Goal: Task Accomplishment & Management: Manage account settings

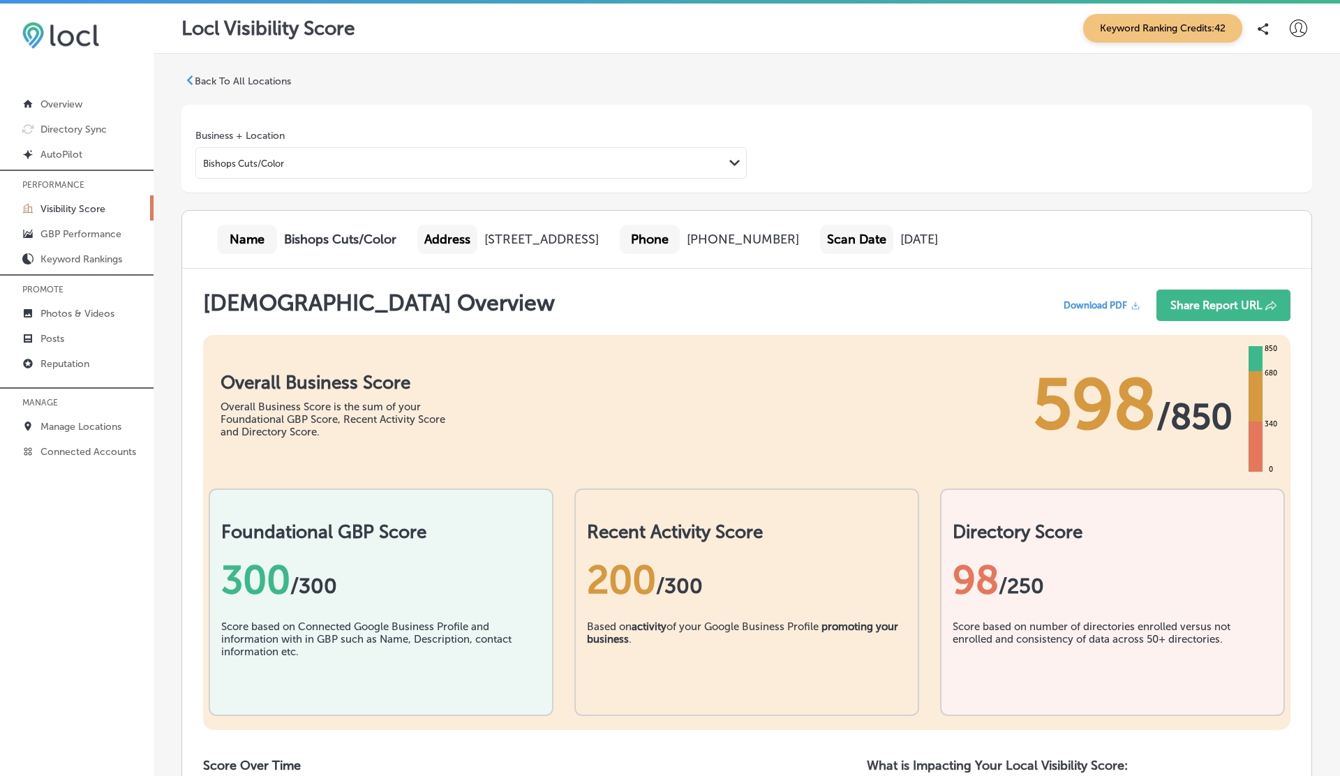
scroll to position [1, 0]
click at [68, 362] on p "Reputation" at bounding box center [64, 364] width 49 height 12
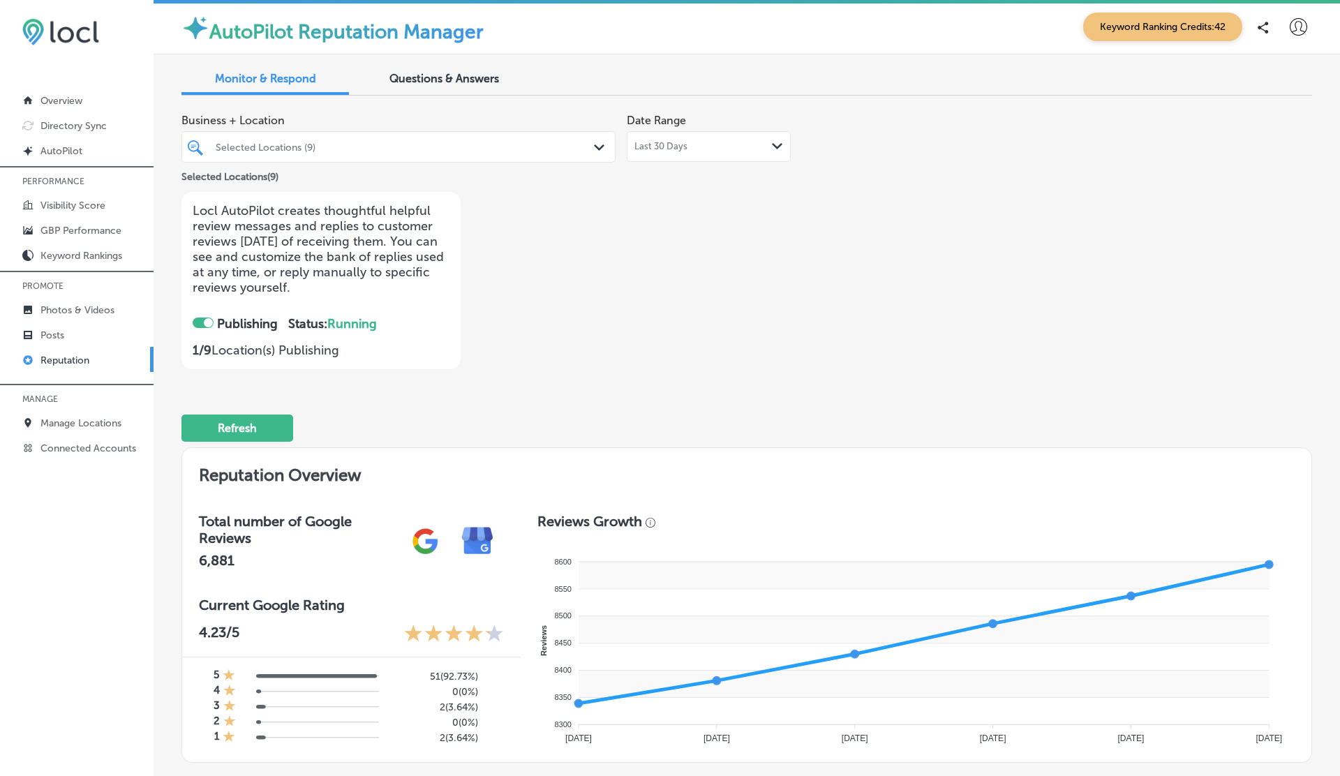
click at [352, 140] on div at bounding box center [380, 146] width 332 height 19
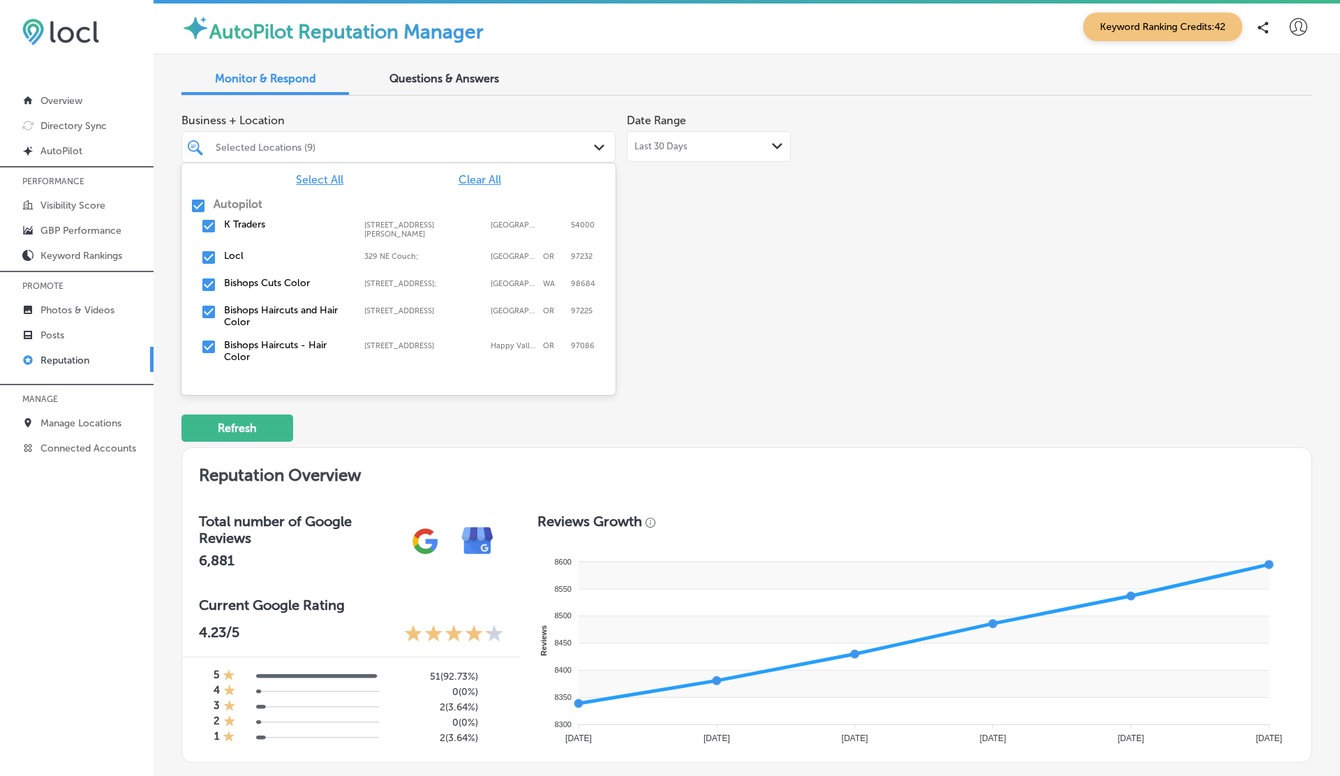
click at [488, 184] on span "Clear All" at bounding box center [480, 179] width 43 height 13
click at [207, 233] on input "checkbox" at bounding box center [208, 226] width 17 height 17
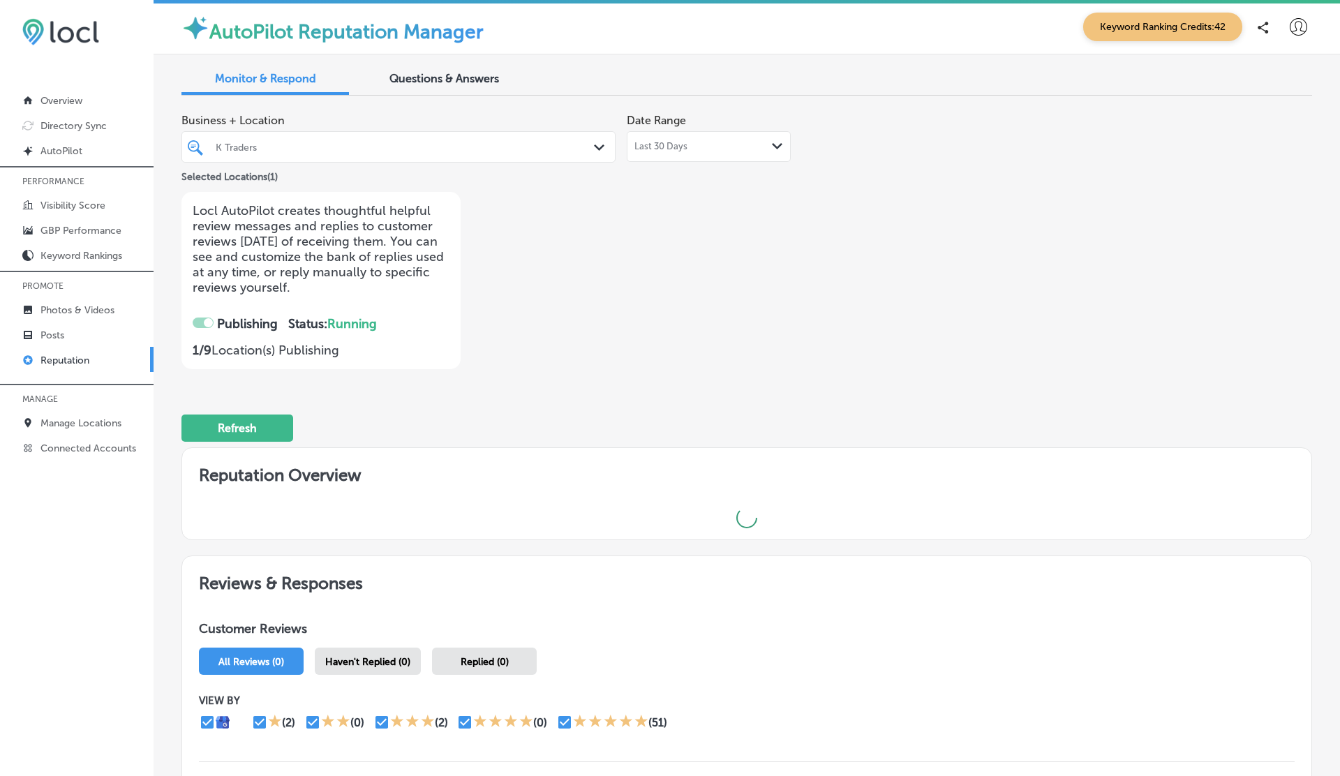
click at [720, 244] on div "Business + Location K Traders Path Created with Sketch. Selected Locations ( 1 …" at bounding box center [520, 238] width 678 height 262
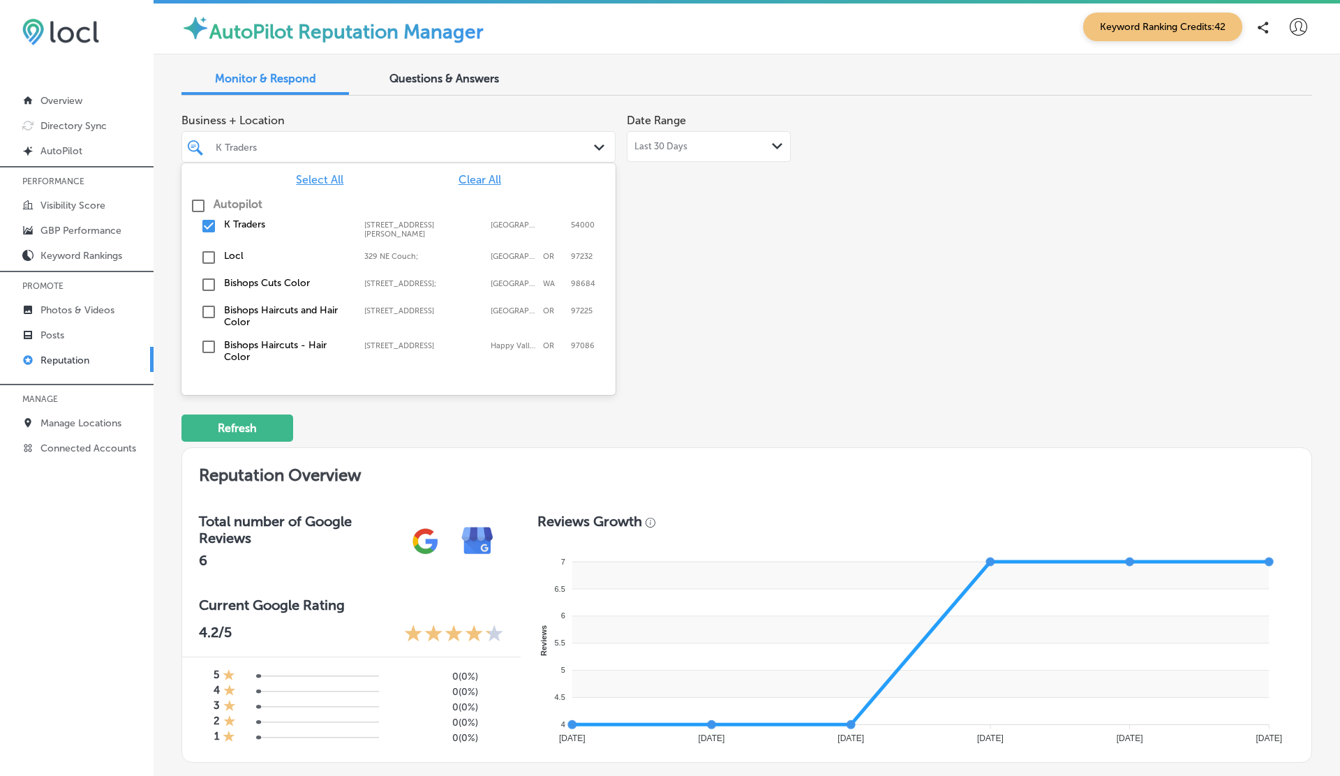
click at [347, 149] on div "K Traders" at bounding box center [406, 147] width 380 height 12
click at [215, 261] on input "checkbox" at bounding box center [208, 257] width 17 height 17
click at [699, 263] on div "Business + Location option [GEOGRAPHIC_DATA]; , selected. option 329 NE Couch; …" at bounding box center [520, 238] width 678 height 262
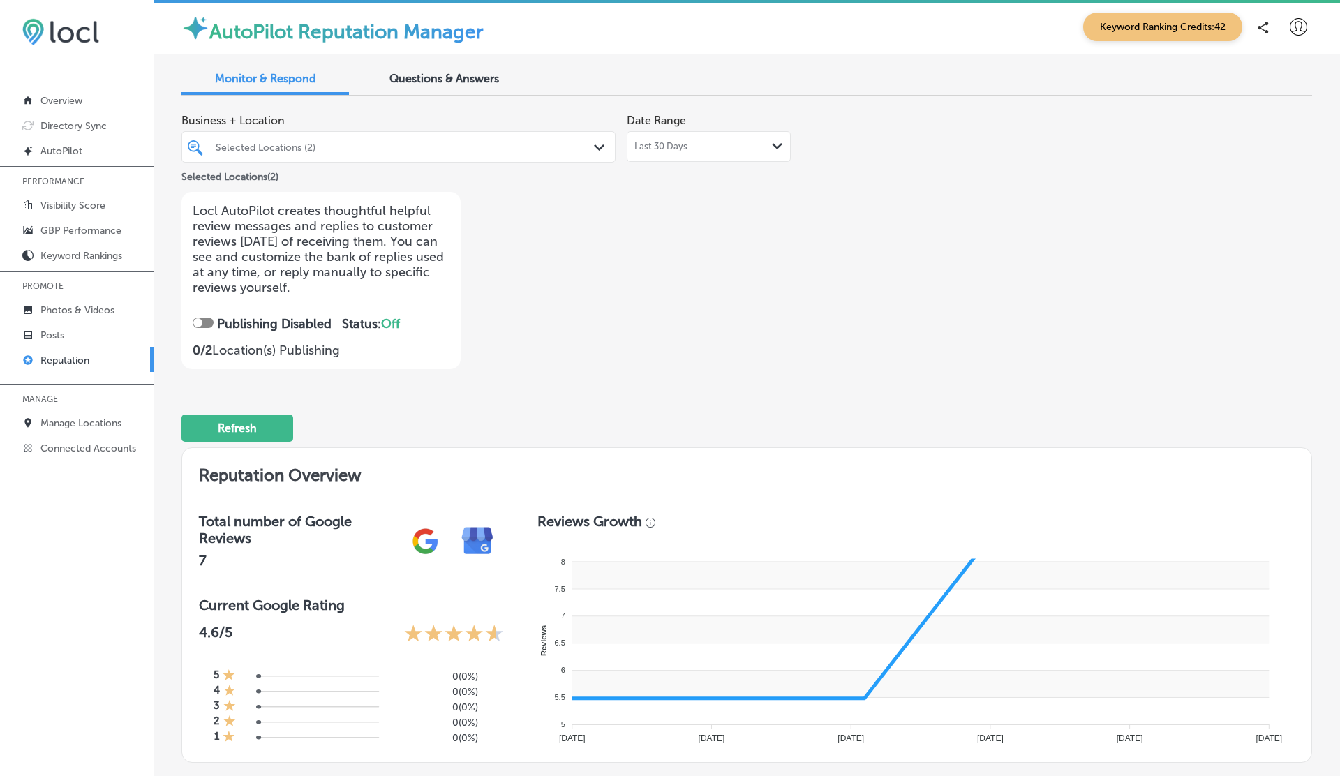
click at [332, 146] on div "Selected Locations (2)" at bounding box center [406, 147] width 380 height 12
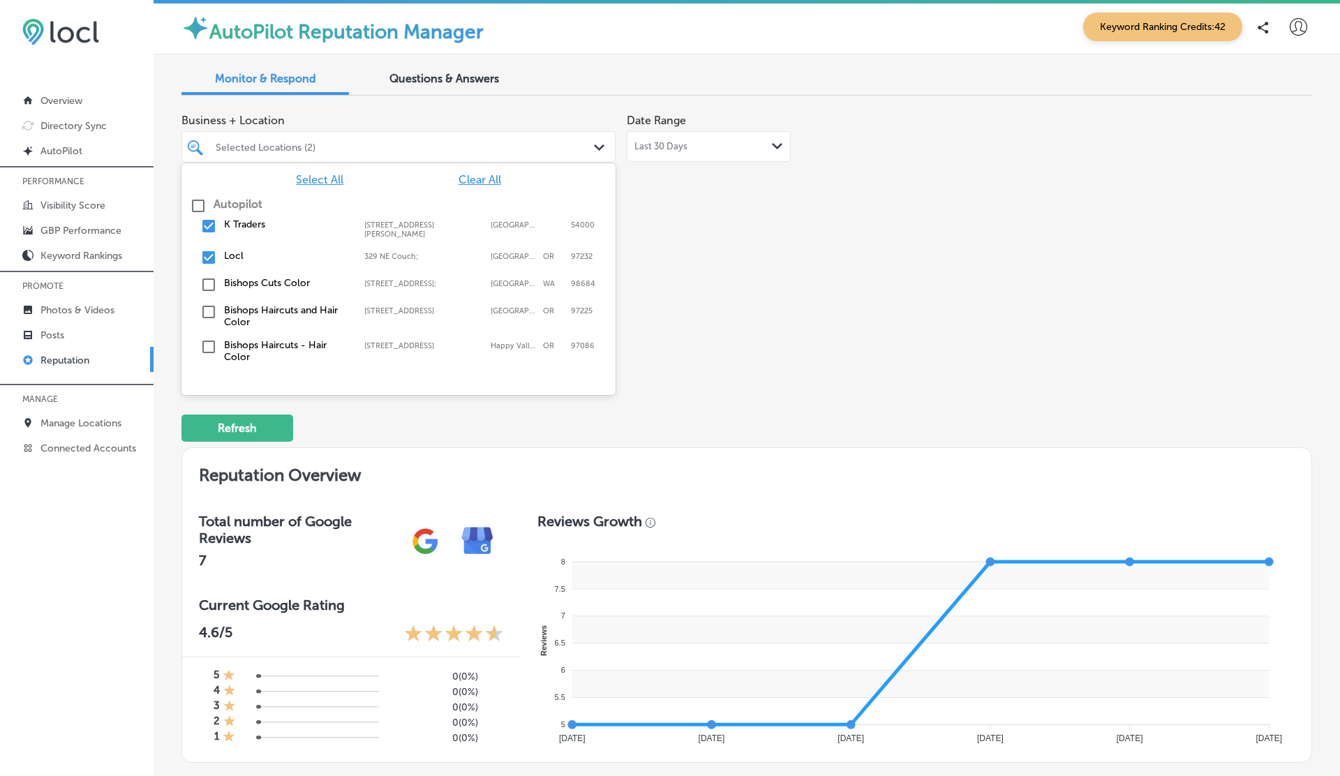
click at [246, 274] on div "Bishops Cuts Color [STREET_ADDRESS] [STREET_ADDRESS]" at bounding box center [398, 285] width 423 height 22
click at [651, 248] on div "Business + Location option [STREET_ADDRESS]; , selected. option 329 NE Couch; f…" at bounding box center [520, 238] width 678 height 262
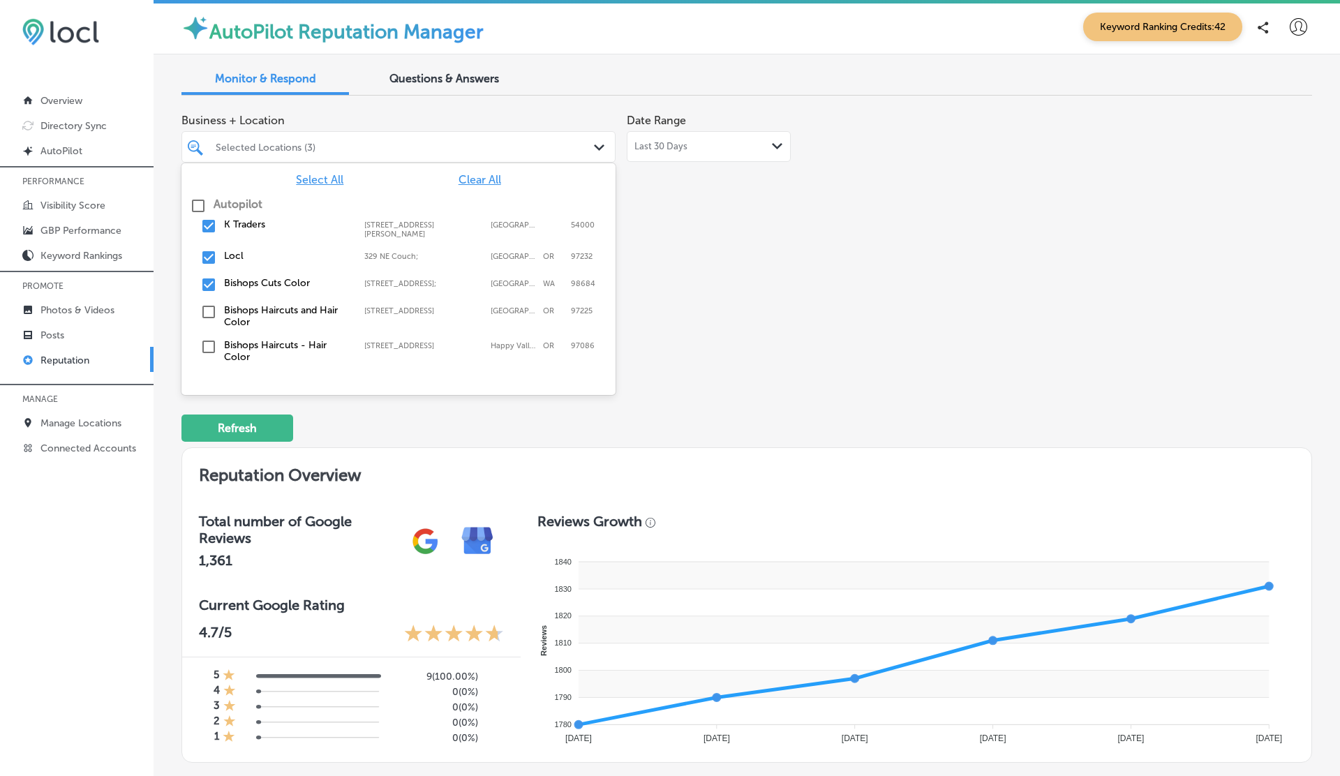
click at [382, 151] on div "Selected Locations (3)" at bounding box center [406, 147] width 380 height 12
click at [252, 314] on label "Bishops Haircuts and Hair Color" at bounding box center [287, 316] width 126 height 24
click at [712, 312] on div "Business + Location option [STREET_ADDRESS]. option [STREET_ADDRESS]. 12 result…" at bounding box center [520, 238] width 678 height 262
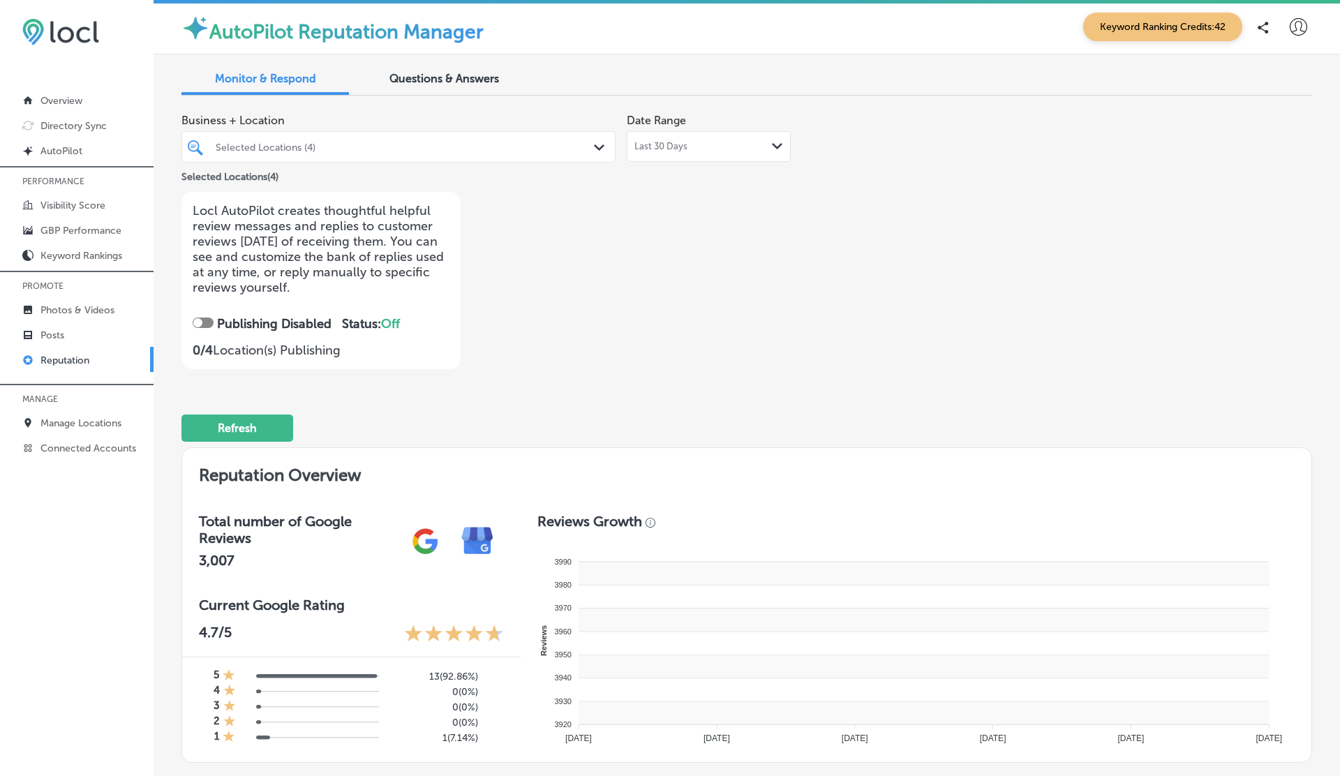
click at [329, 148] on div "Selected Locations (4)" at bounding box center [406, 147] width 380 height 12
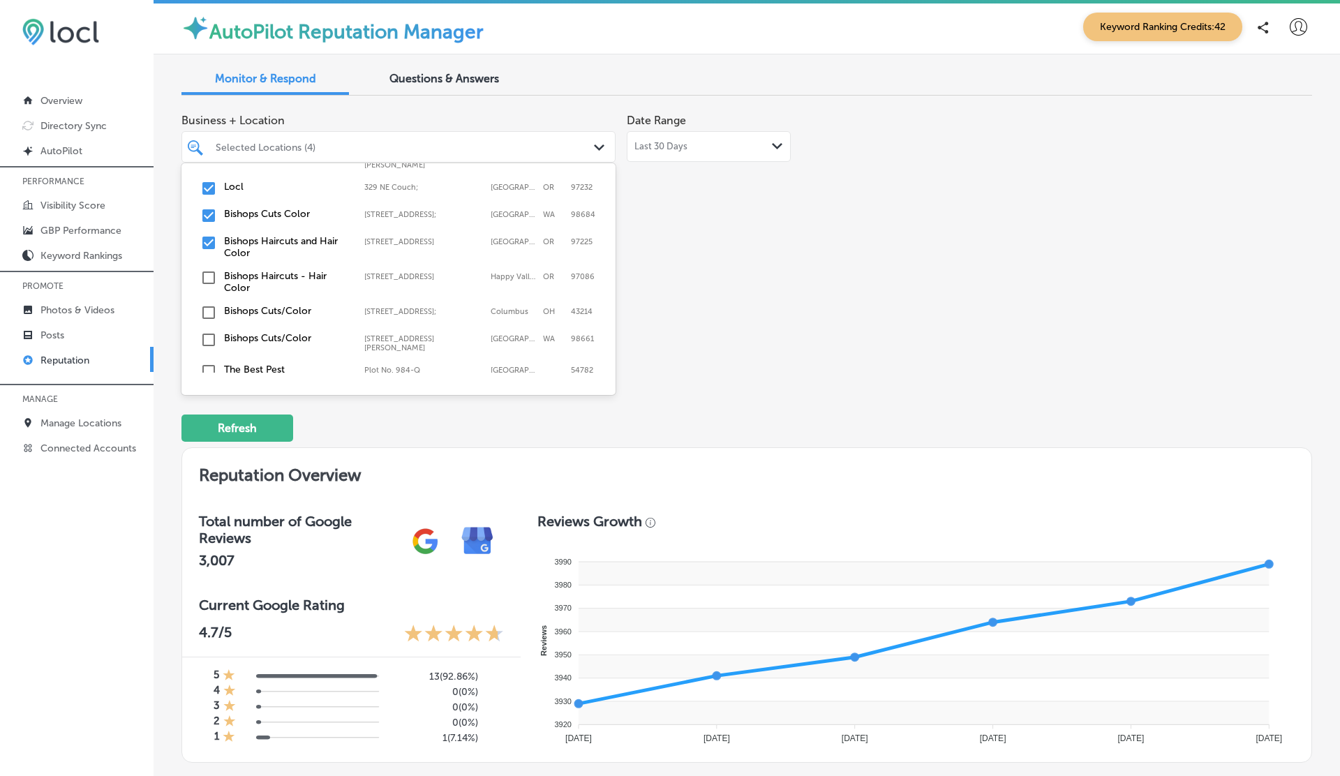
scroll to position [75, 0]
click at [244, 278] on label "Bishops Haircuts - Hair Color" at bounding box center [287, 277] width 126 height 24
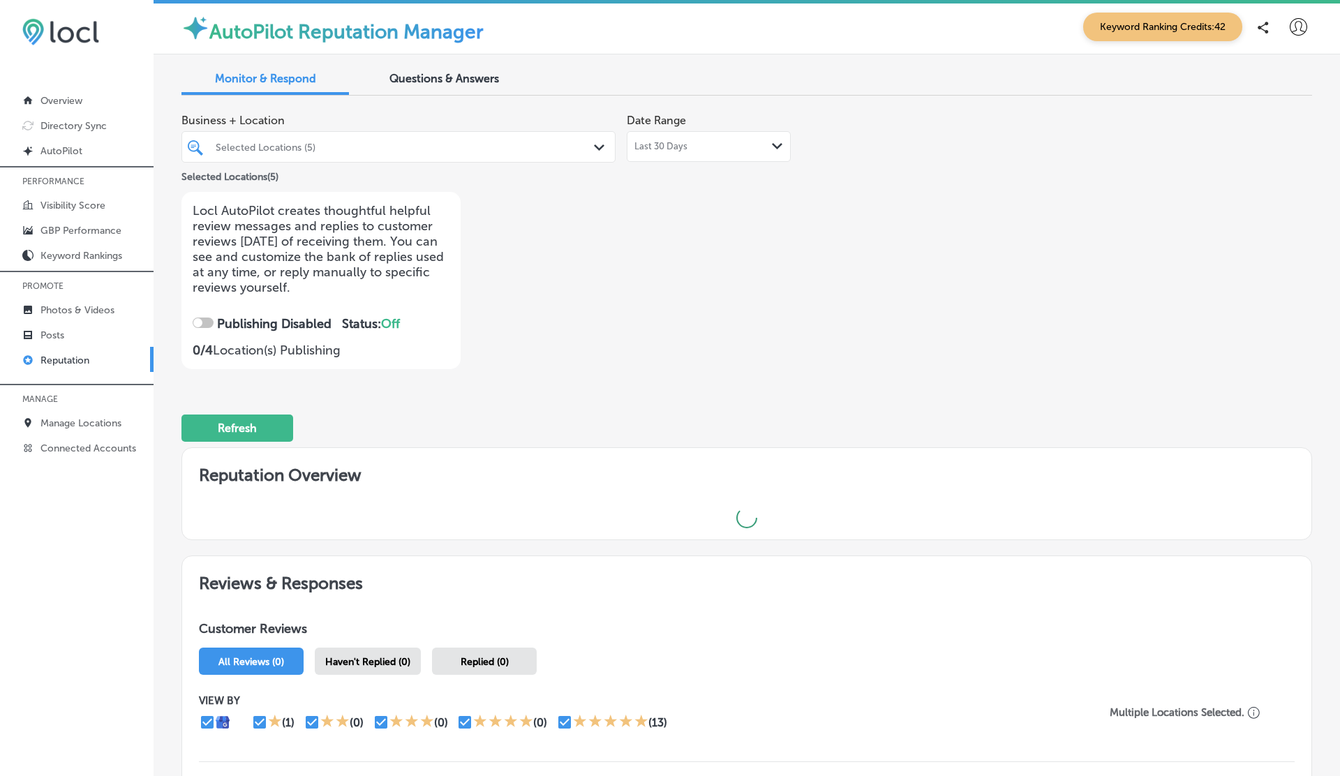
click at [803, 274] on div "Business + Location Selected Locations (5) Path Created with Sketch. Selected L…" at bounding box center [520, 238] width 678 height 262
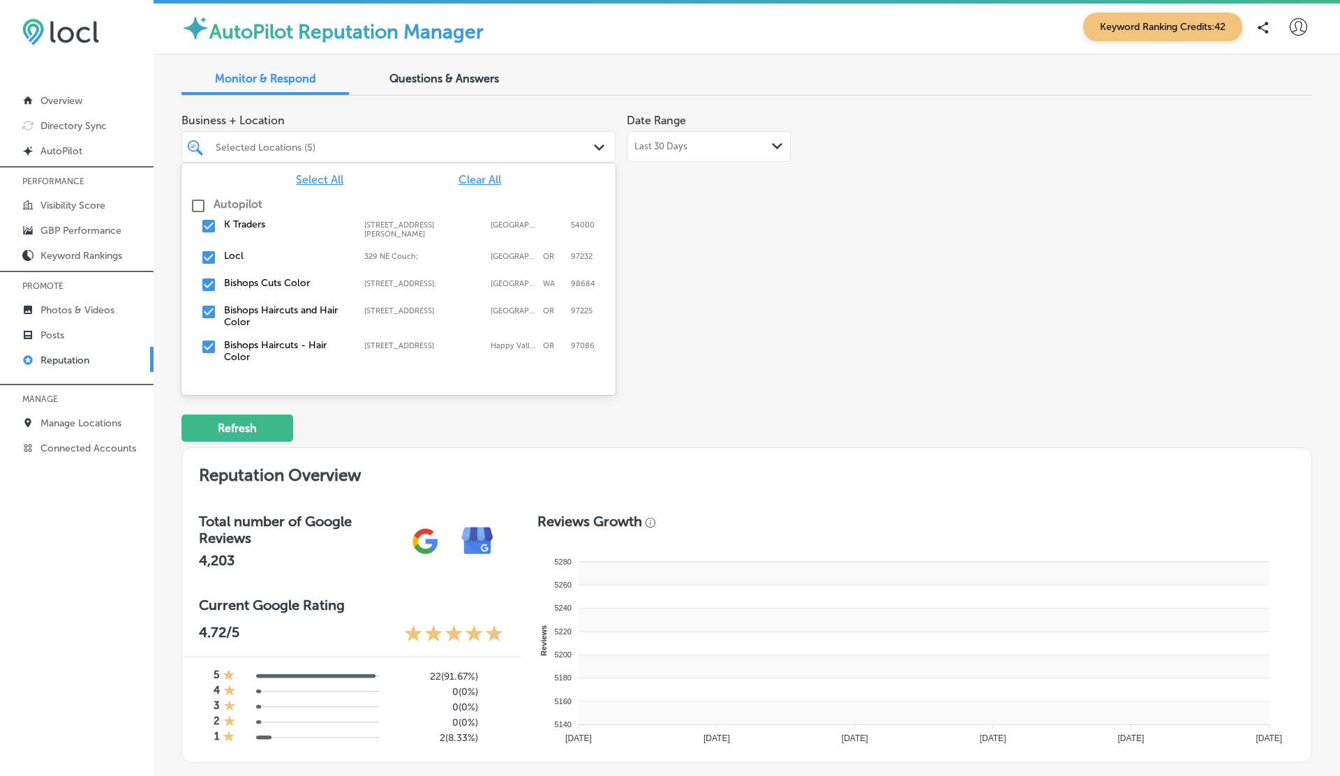
click at [338, 145] on div "Selected Locations (5)" at bounding box center [406, 147] width 380 height 12
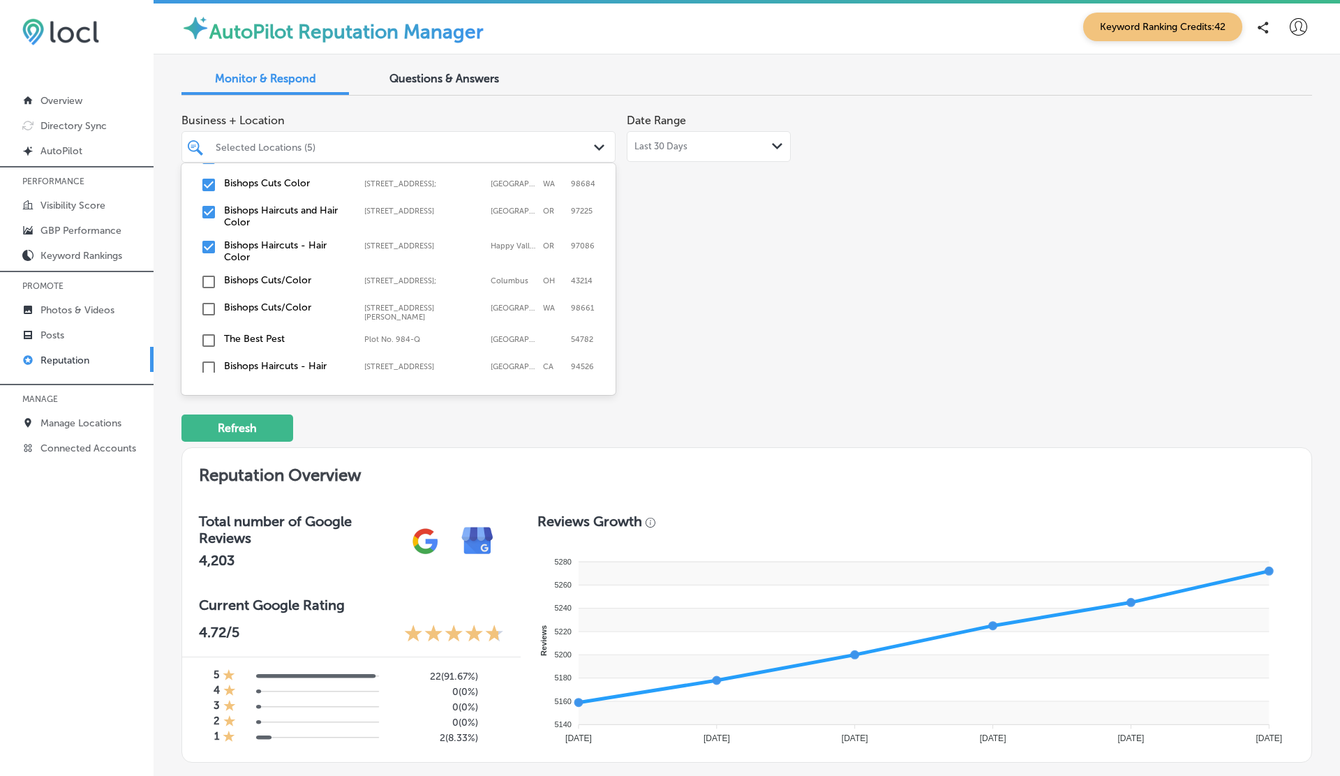
scroll to position [135, 0]
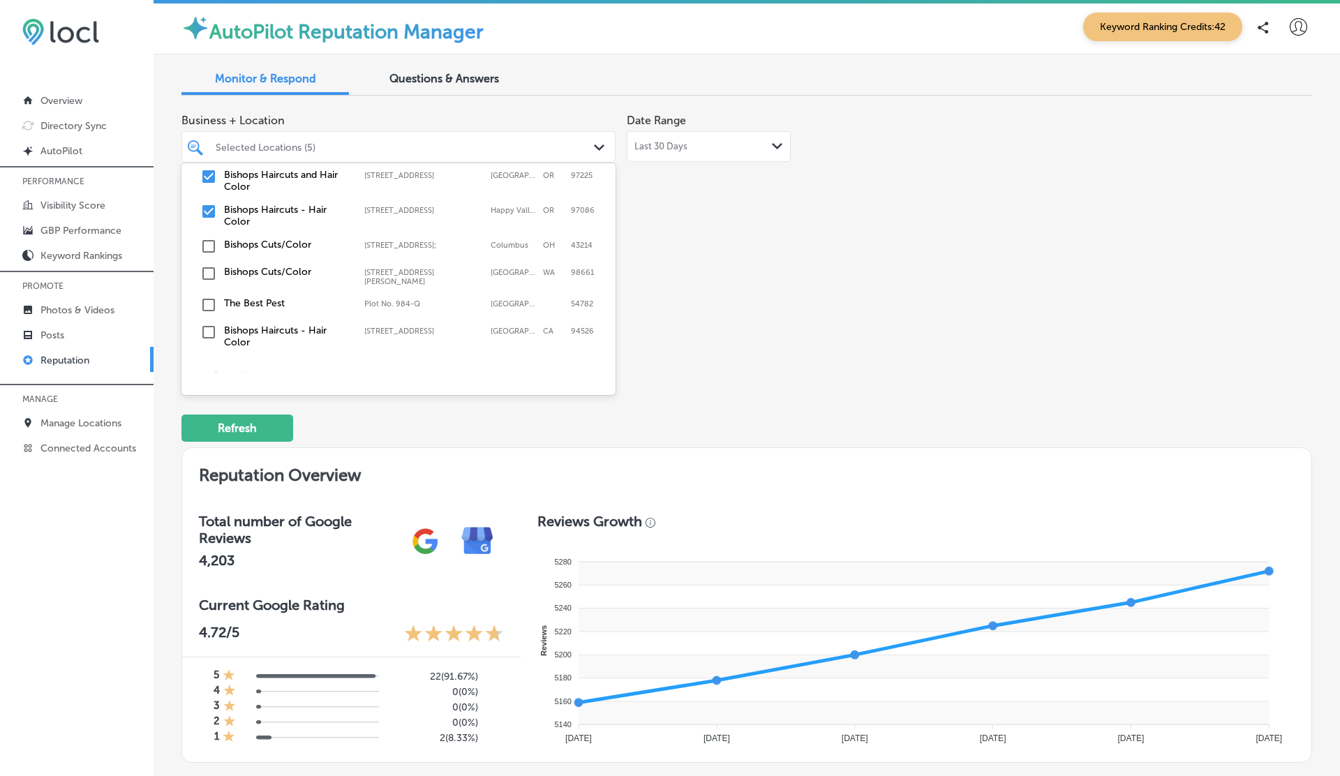
click at [224, 245] on label "Bishops Cuts/Color" at bounding box center [287, 245] width 126 height 12
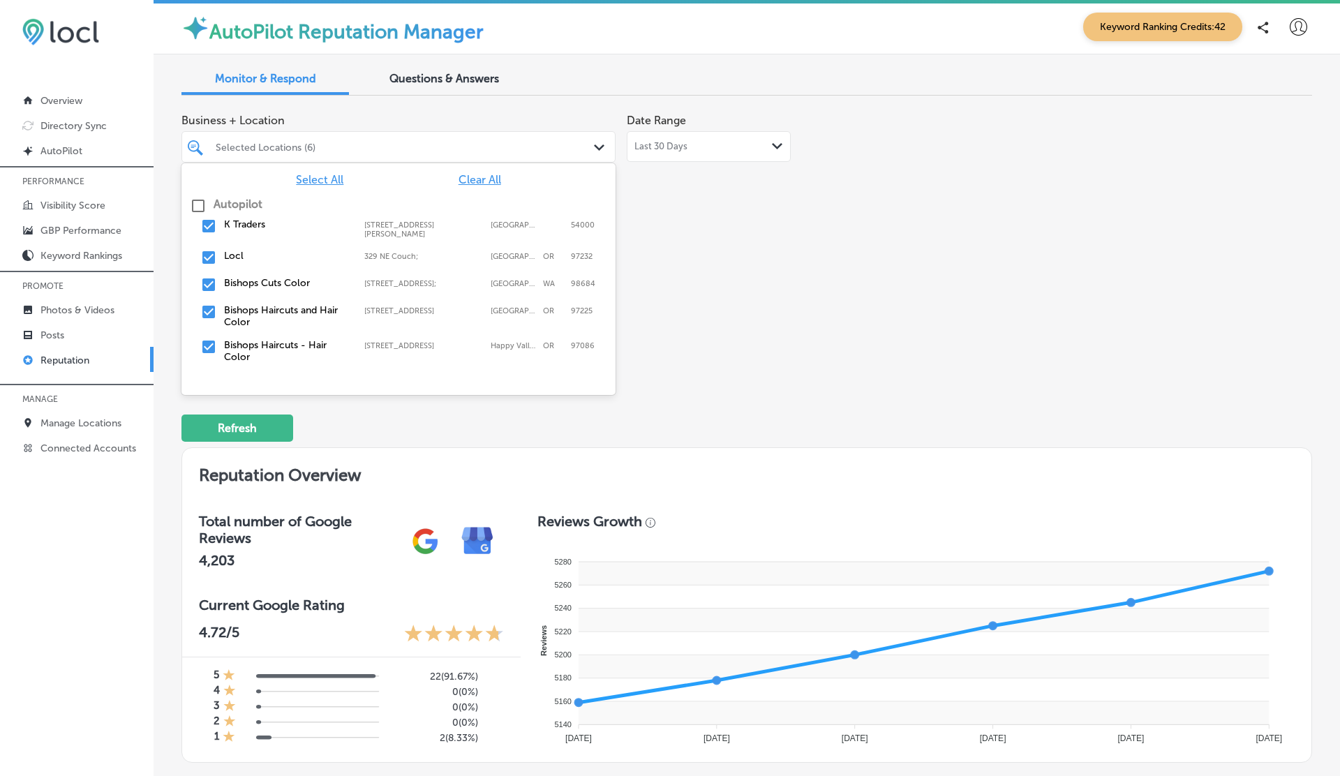
click at [735, 306] on div "Business + Location option [STREET_ADDRESS]. option [STREET_ADDRESS]; focused, …" at bounding box center [520, 238] width 678 height 262
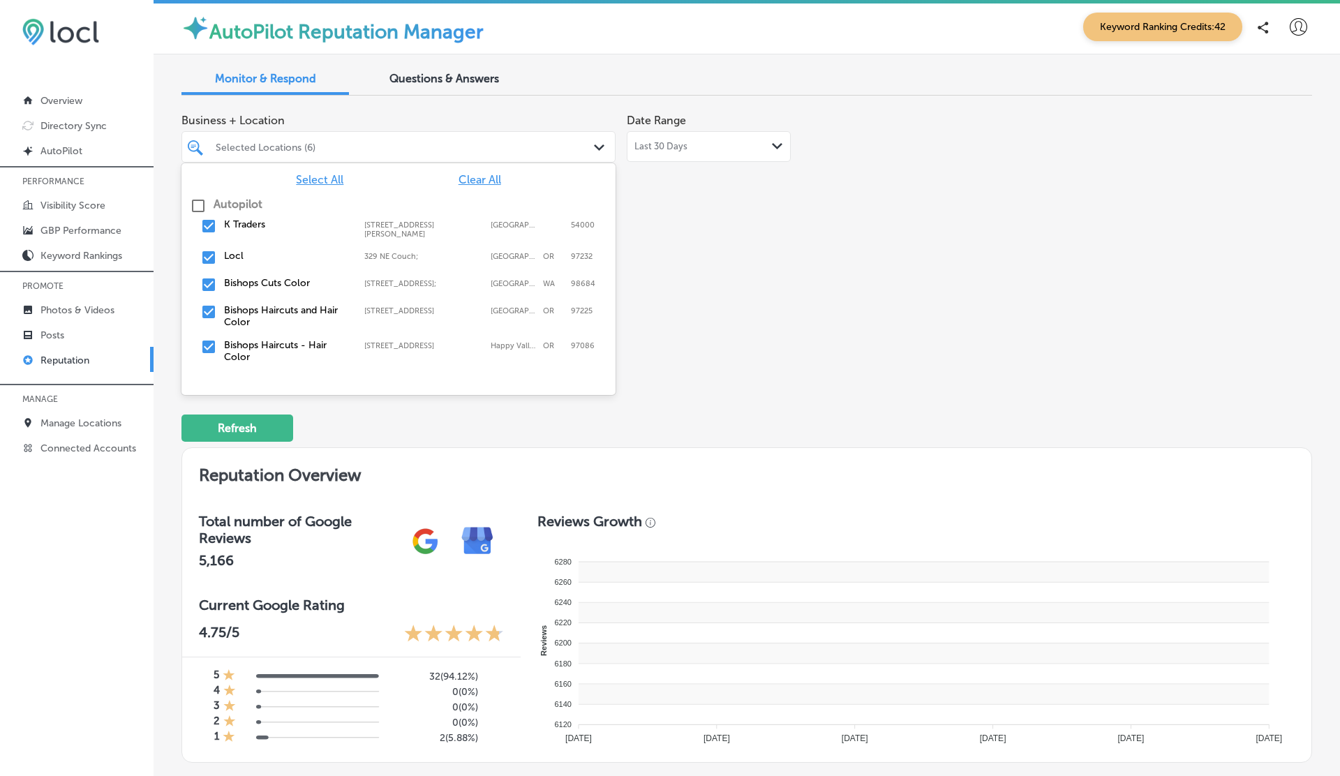
click at [341, 149] on div "Selected Locations (6)" at bounding box center [406, 147] width 380 height 12
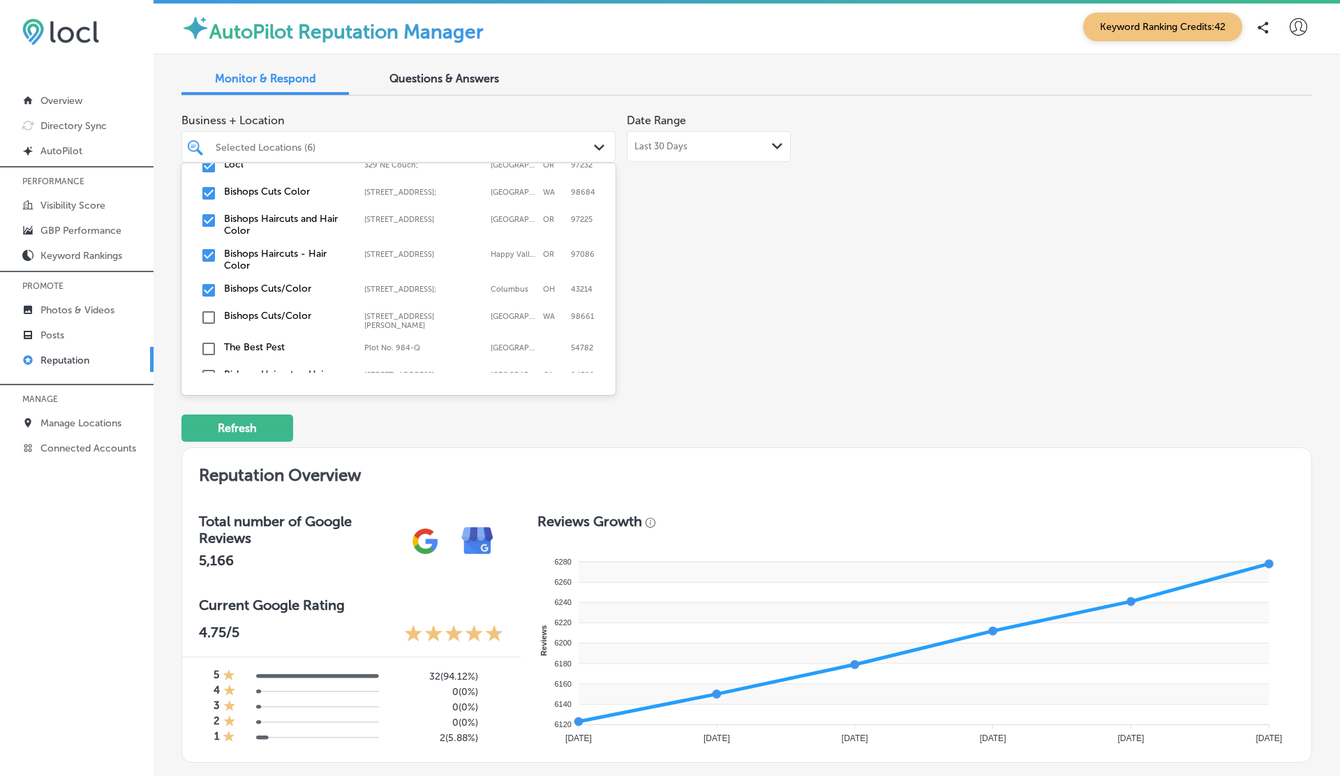
scroll to position [102, 0]
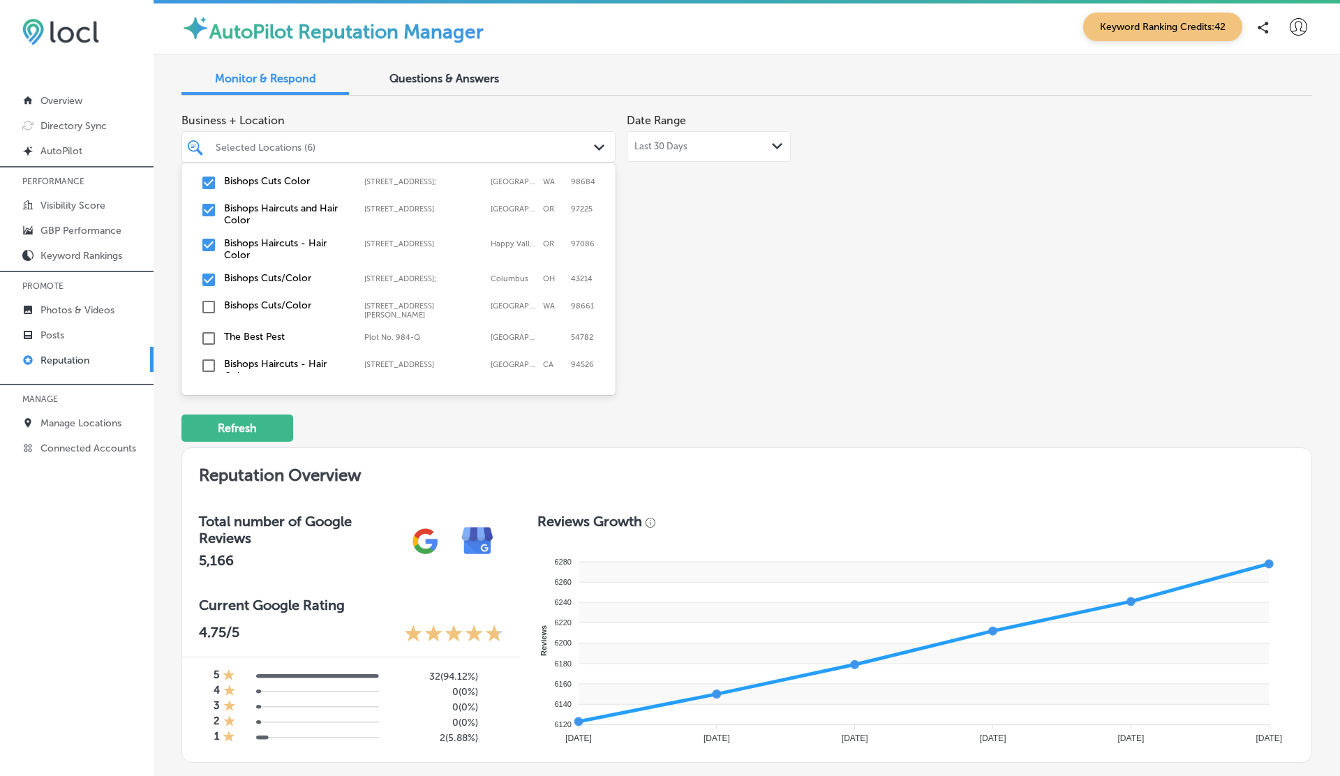
click at [243, 306] on label "Bishops Cuts/Color" at bounding box center [287, 305] width 126 height 12
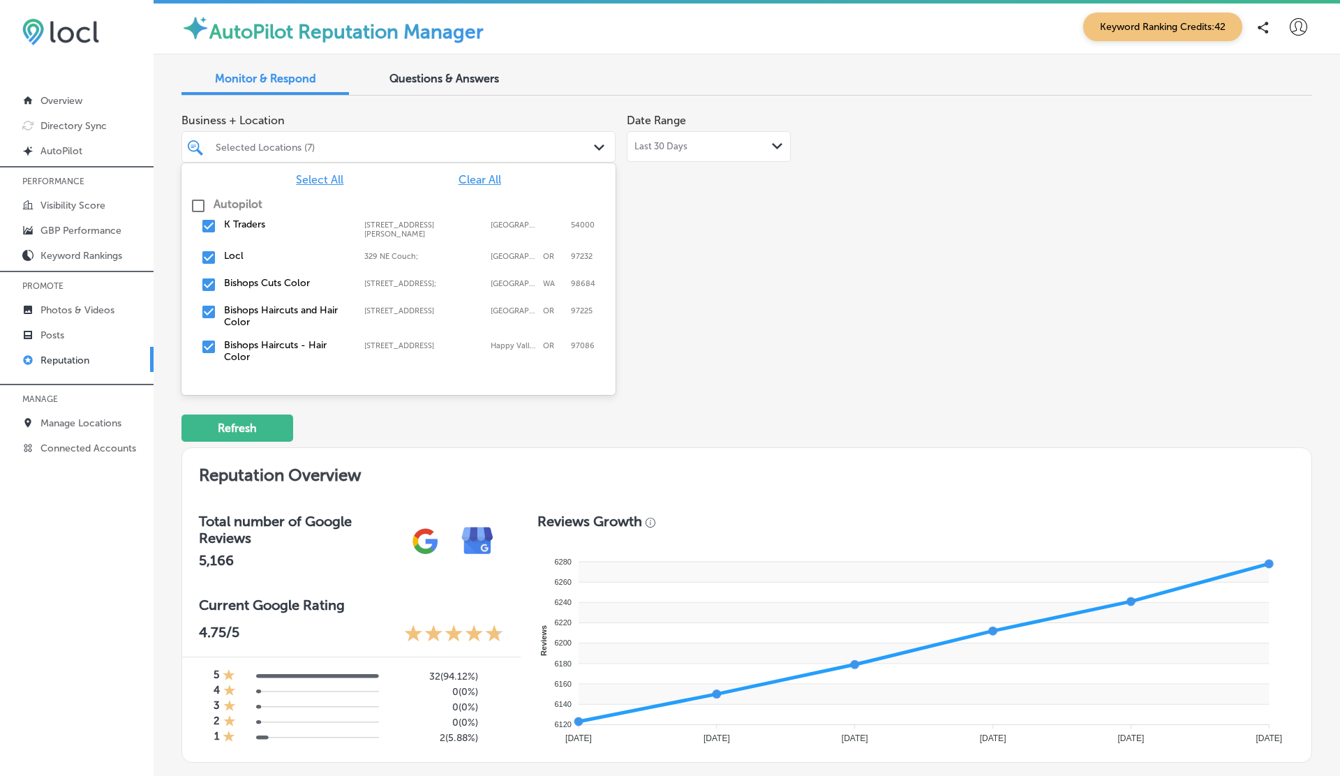
click at [871, 308] on div "Business + Location option [STREET_ADDRESS][PERSON_NAME]. option [STREET_ADDRES…" at bounding box center [746, 238] width 1131 height 262
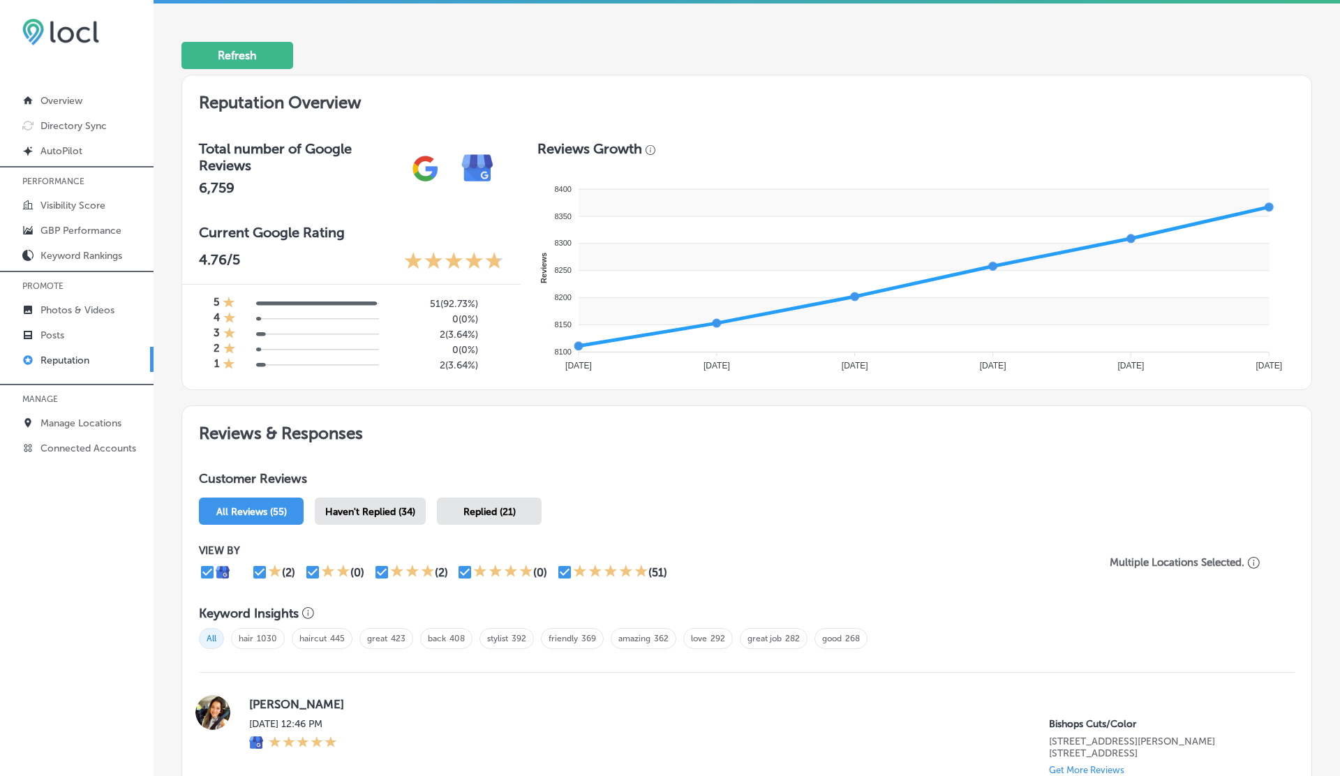
scroll to position [0, 0]
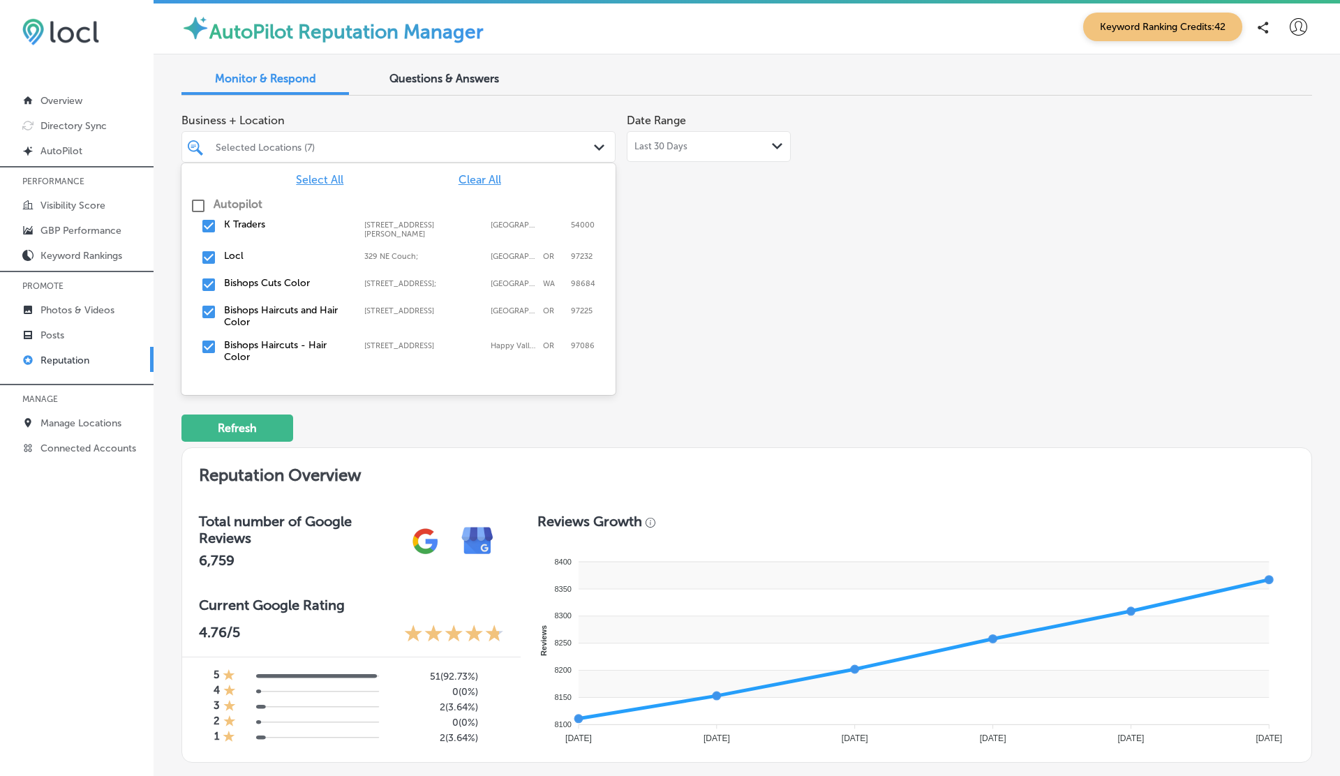
click at [324, 151] on div "Selected Locations (7)" at bounding box center [406, 147] width 380 height 12
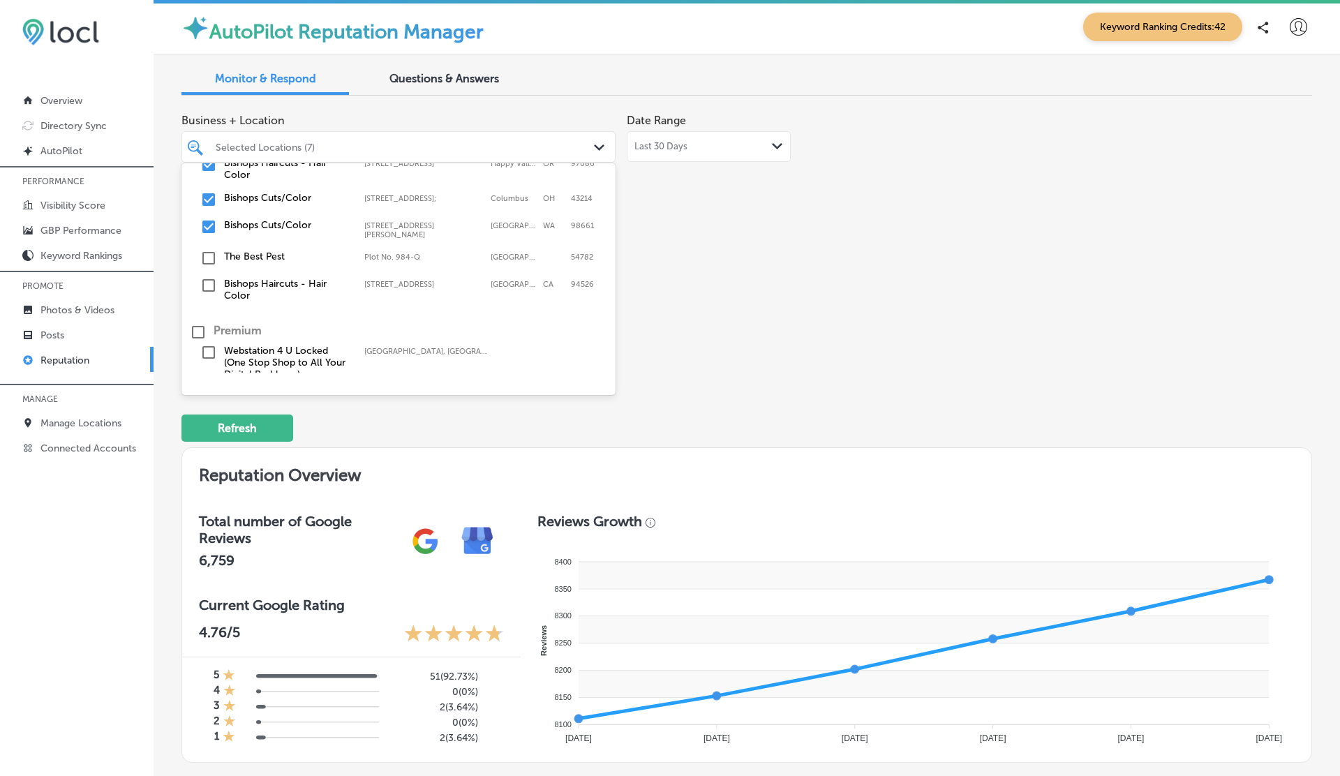
scroll to position [193, 0]
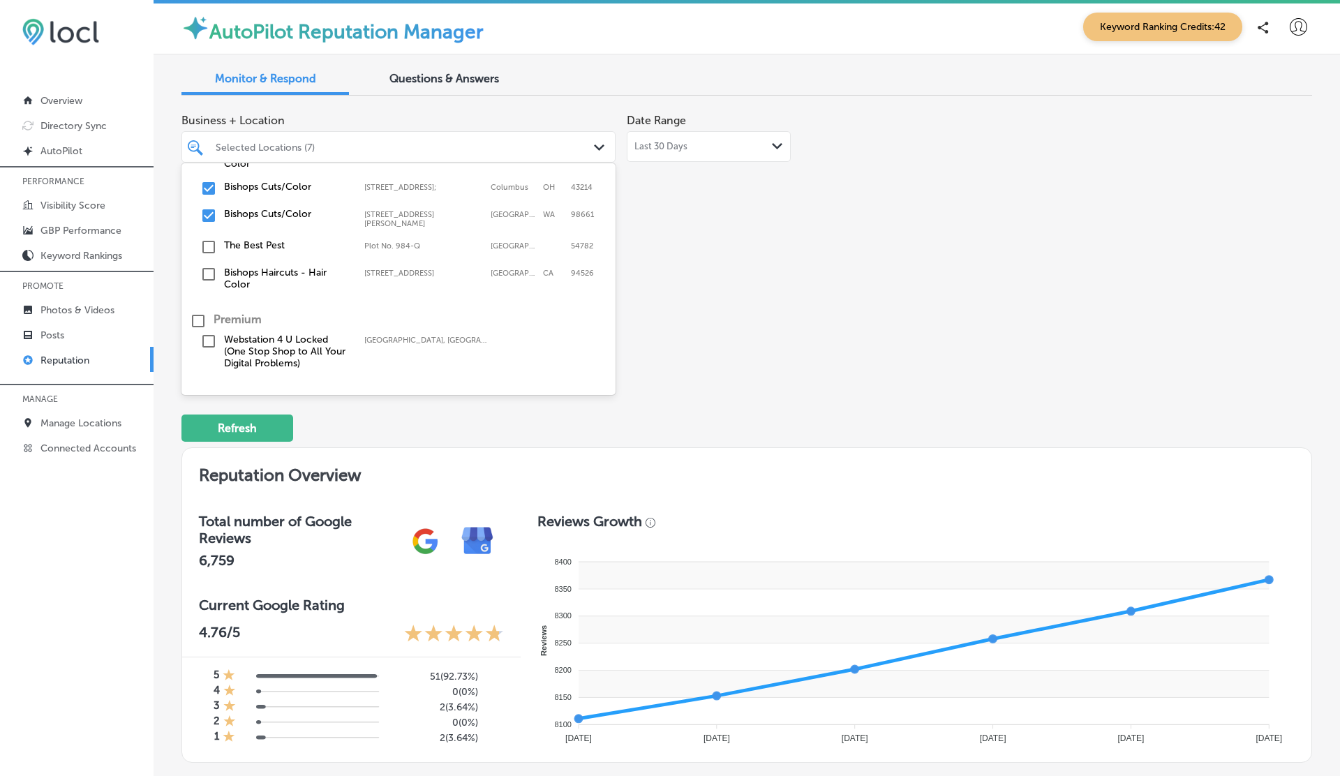
click at [239, 243] on label "The Best Pest" at bounding box center [287, 245] width 126 height 12
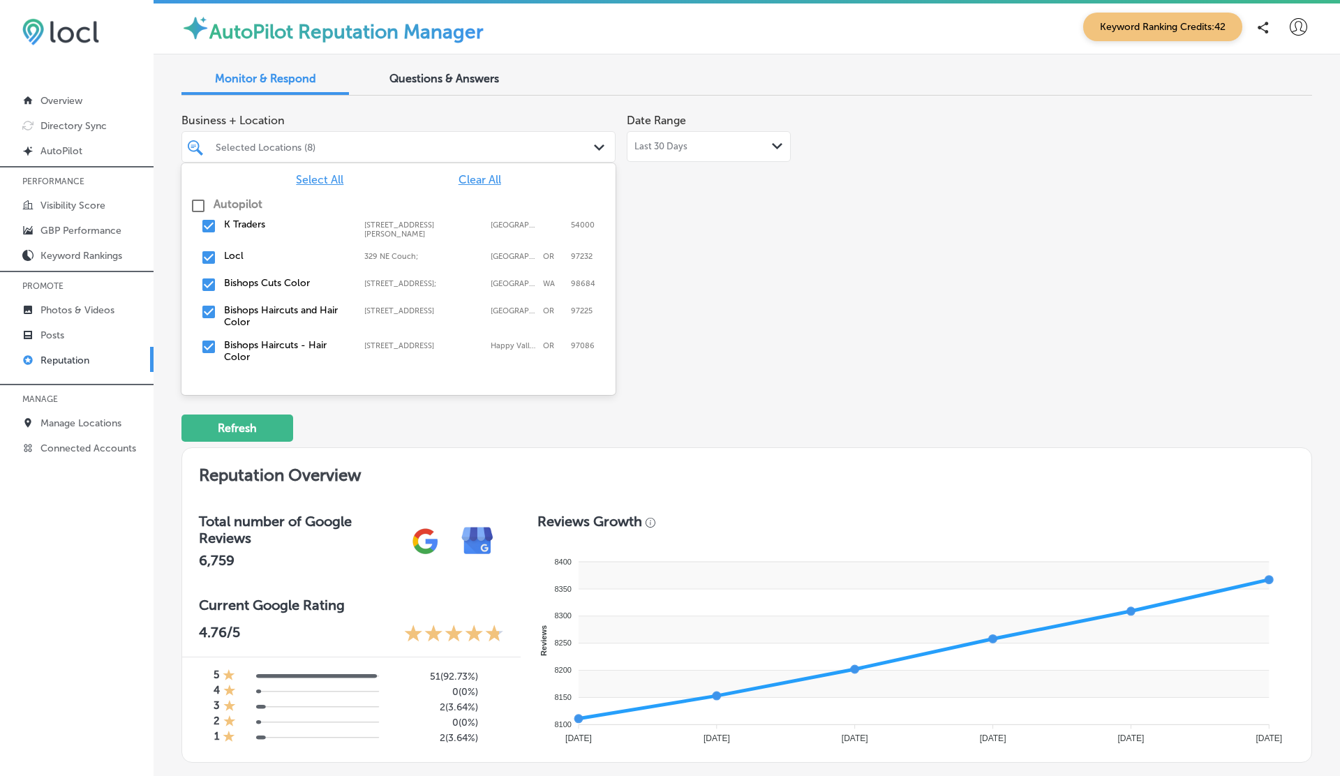
click at [608, 296] on div "Bishops Cuts Color [STREET_ADDRESS] [STREET_ADDRESS]" at bounding box center [398, 285] width 423 height 22
click at [553, 284] on label "WA" at bounding box center [553, 283] width 21 height 9
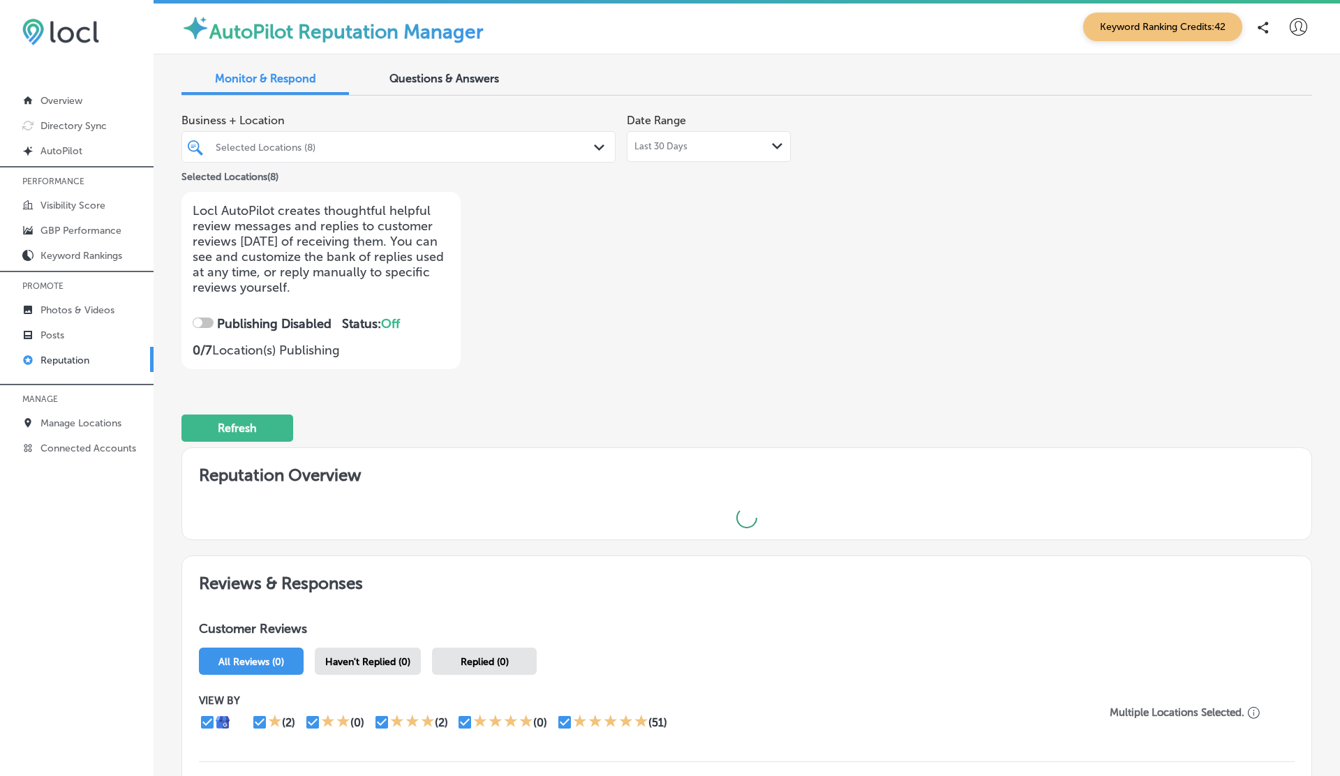
click at [739, 294] on div "Business + Location Selected Locations (8) Path Created with Sketch. Selected L…" at bounding box center [520, 238] width 678 height 262
checkbox input "true"
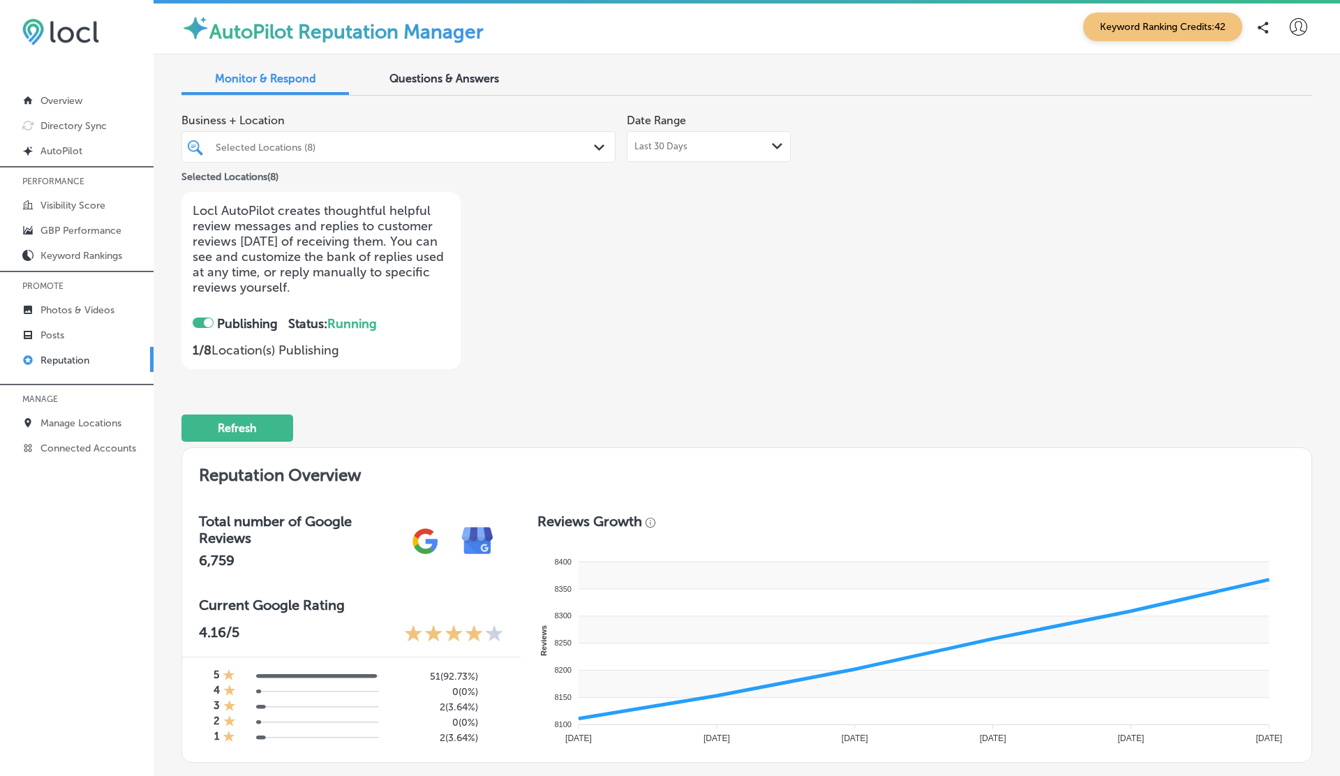
click at [380, 152] on div "Selected Locations (8)" at bounding box center [406, 147] width 380 height 12
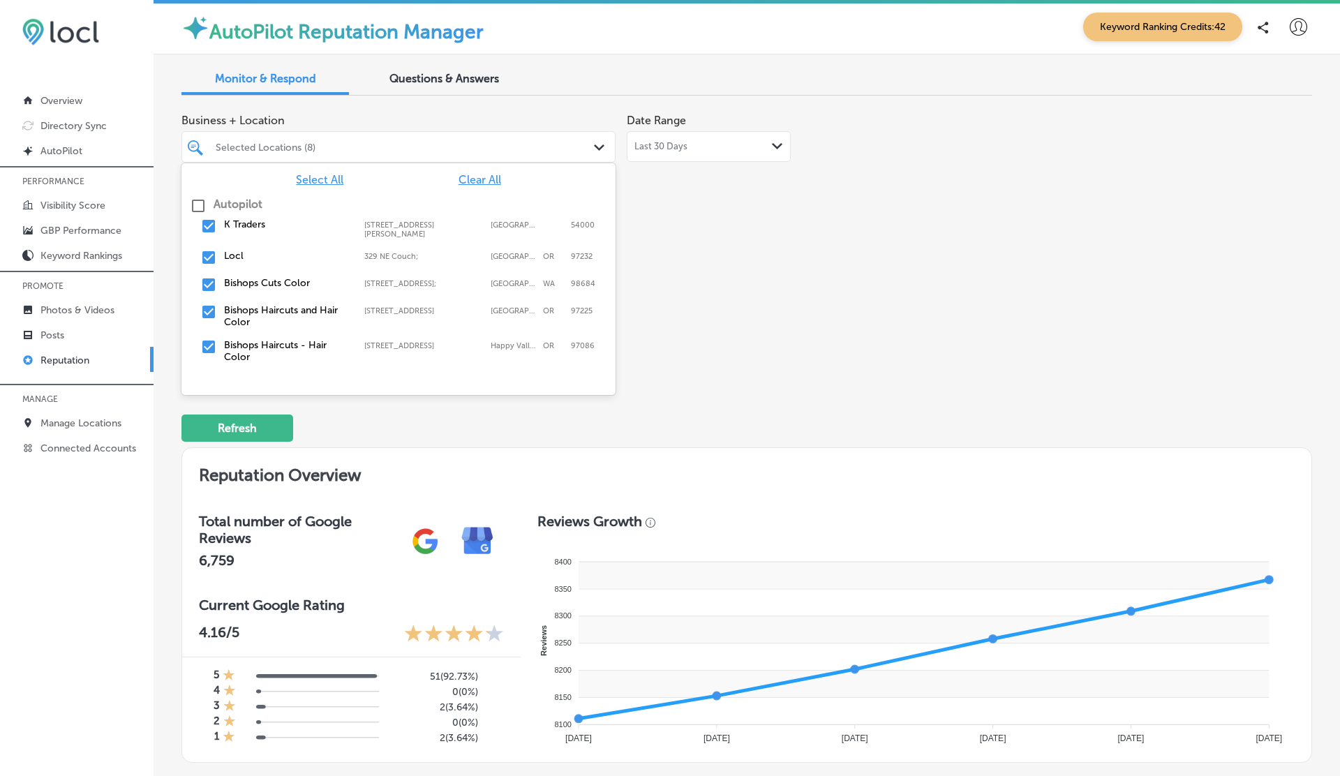
click at [486, 176] on span "Clear All" at bounding box center [480, 179] width 43 height 13
type textarea "x"
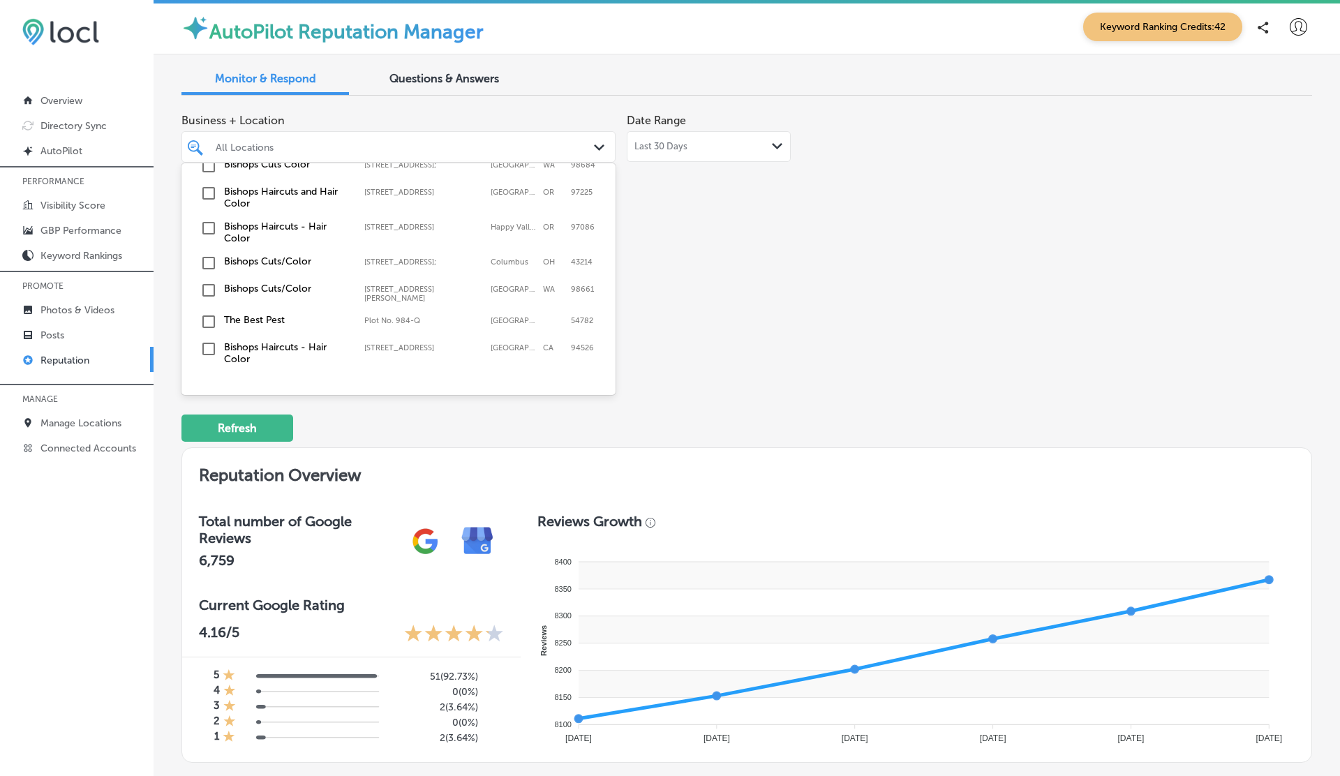
scroll to position [128, 0]
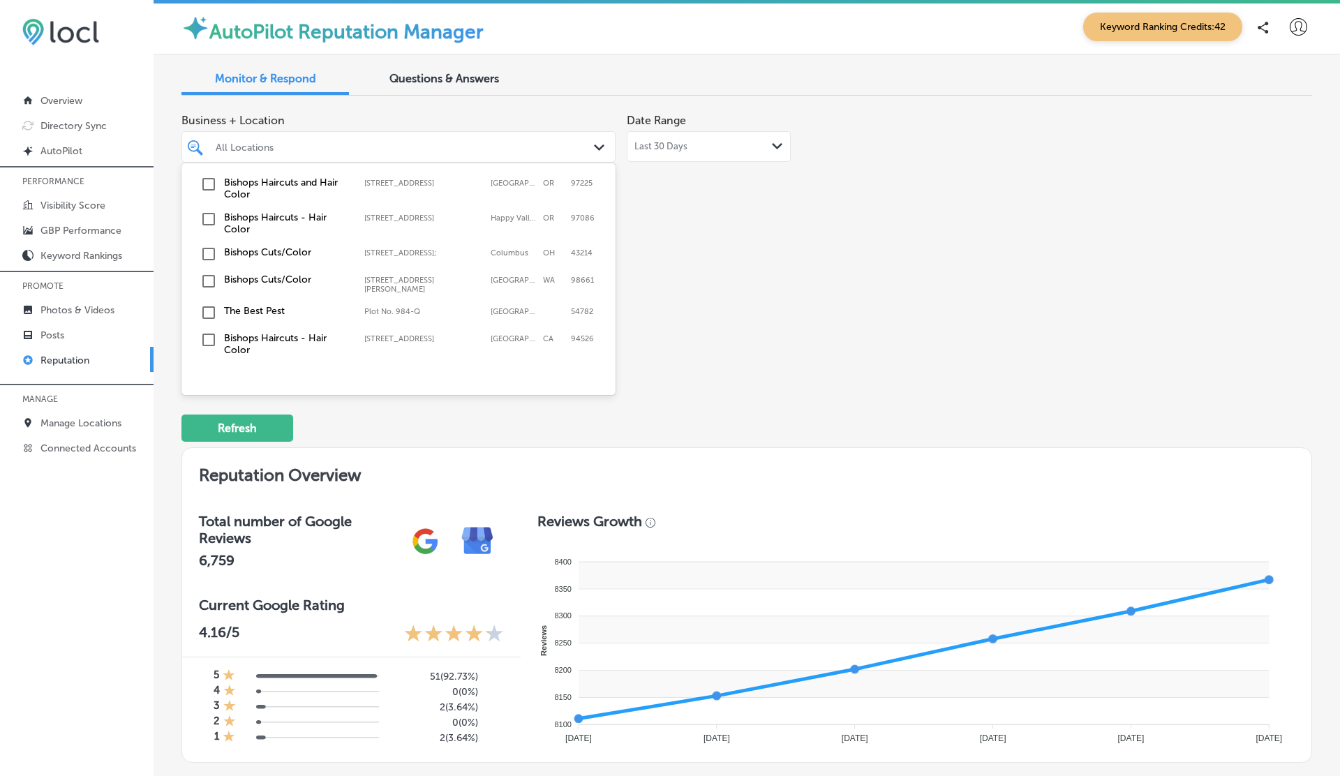
click at [254, 305] on label "The Best Pest" at bounding box center [287, 311] width 126 height 12
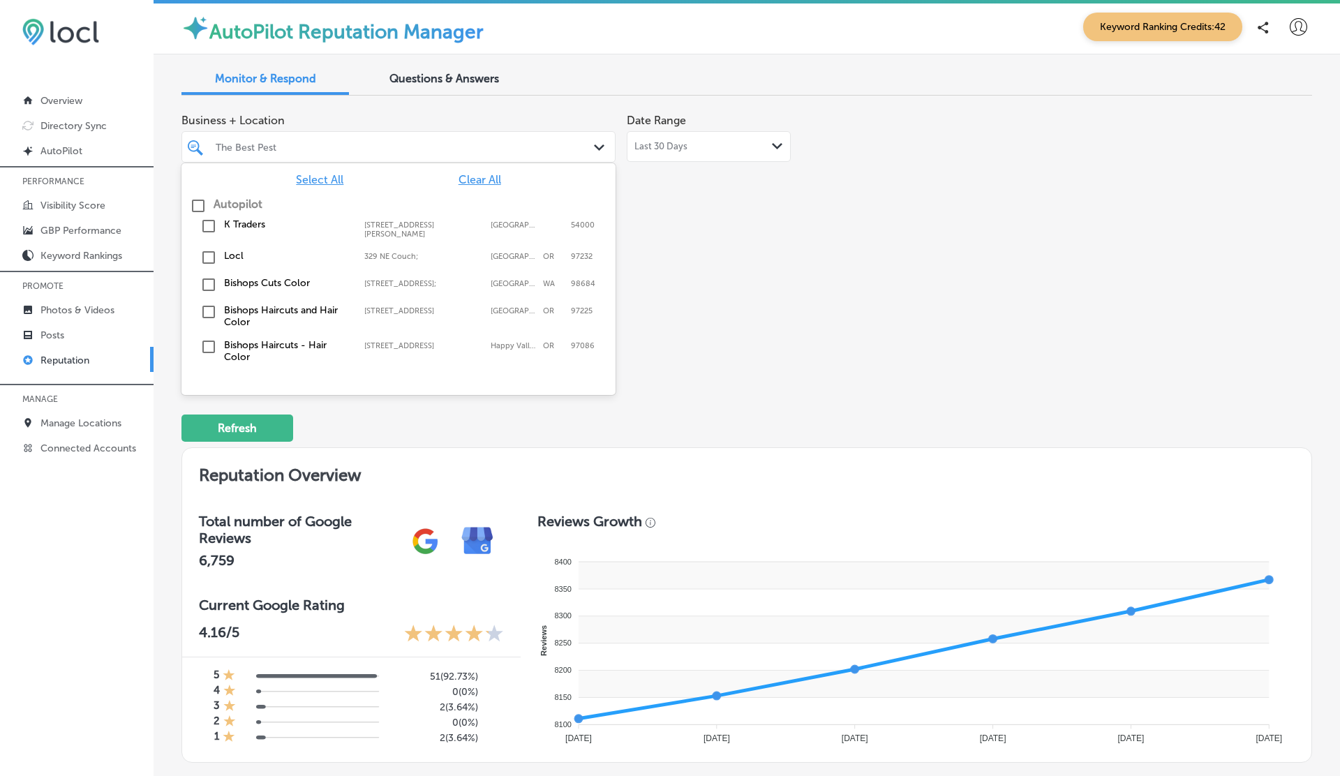
click at [681, 305] on div "Business + Location option Plot No. 984-Q, selected. option [STREET_ADDRESS]. 1…" at bounding box center [520, 238] width 678 height 262
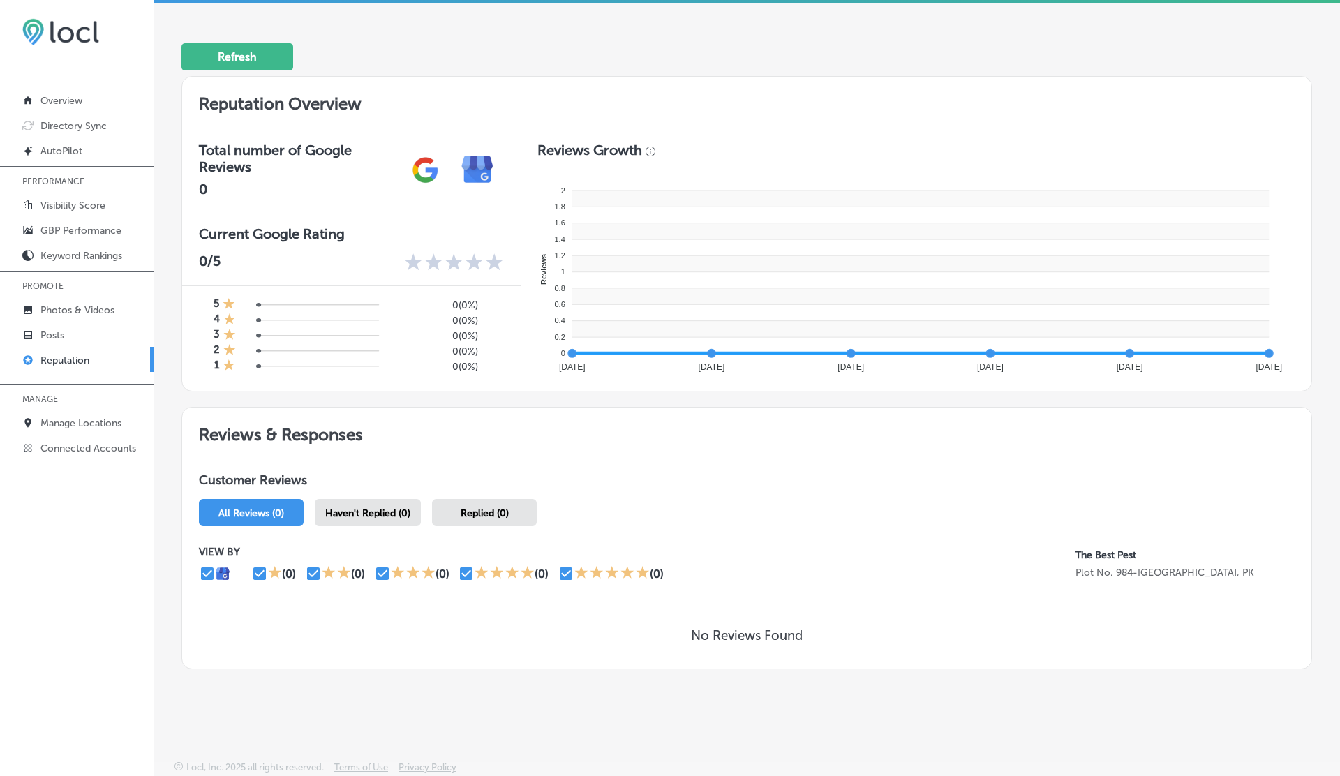
scroll to position [0, 0]
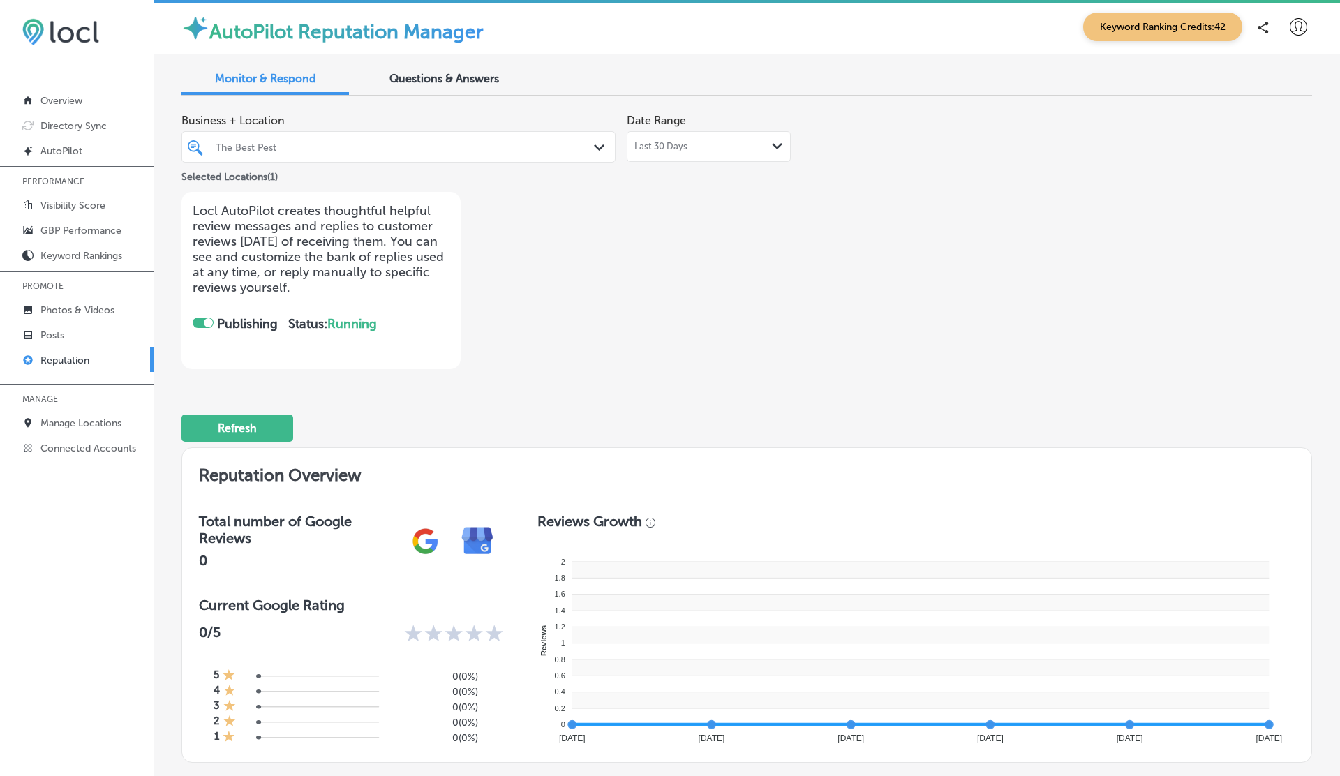
click at [340, 153] on div "The Best Pest" at bounding box center [406, 147] width 380 height 12
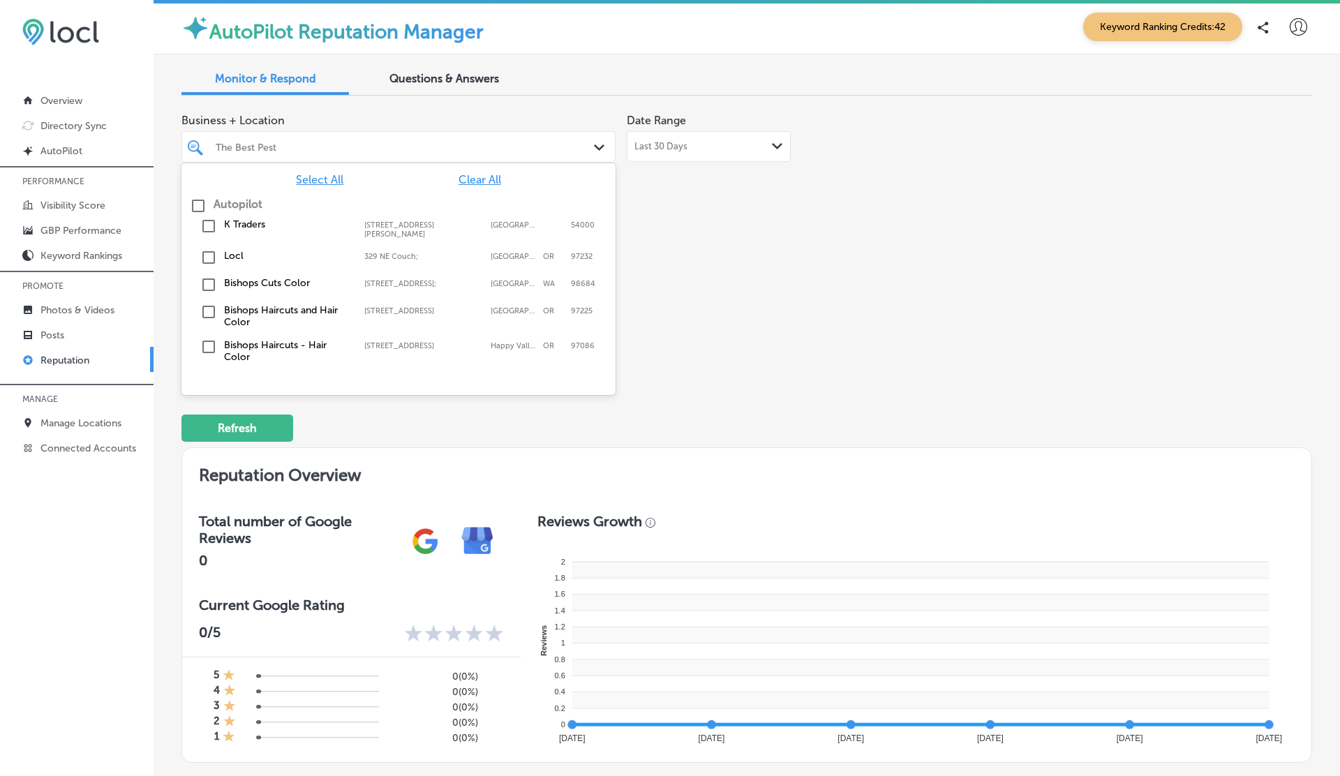
click at [231, 205] on label "Autopilot" at bounding box center [238, 204] width 49 height 13
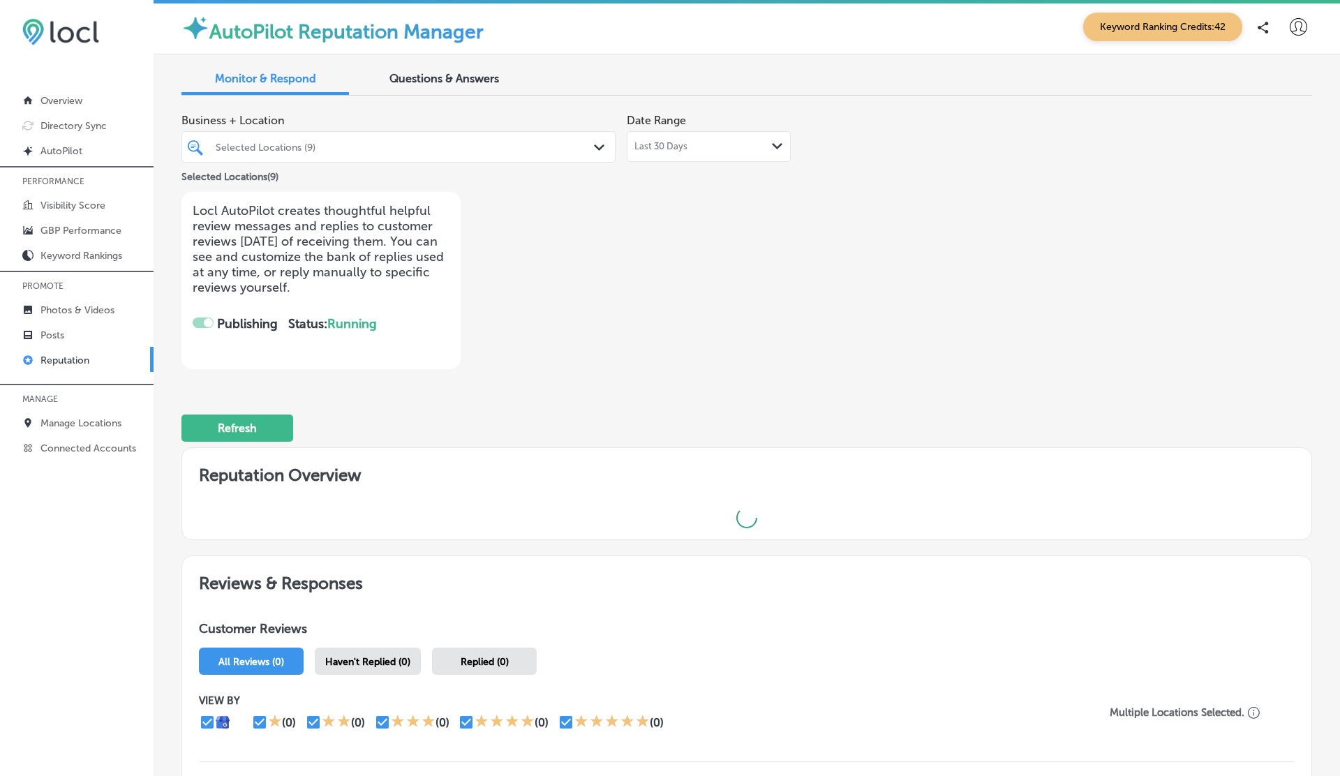
click at [634, 201] on div "Business + Location Selected Locations (9) Path Created with Sketch. Selected L…" at bounding box center [520, 238] width 678 height 262
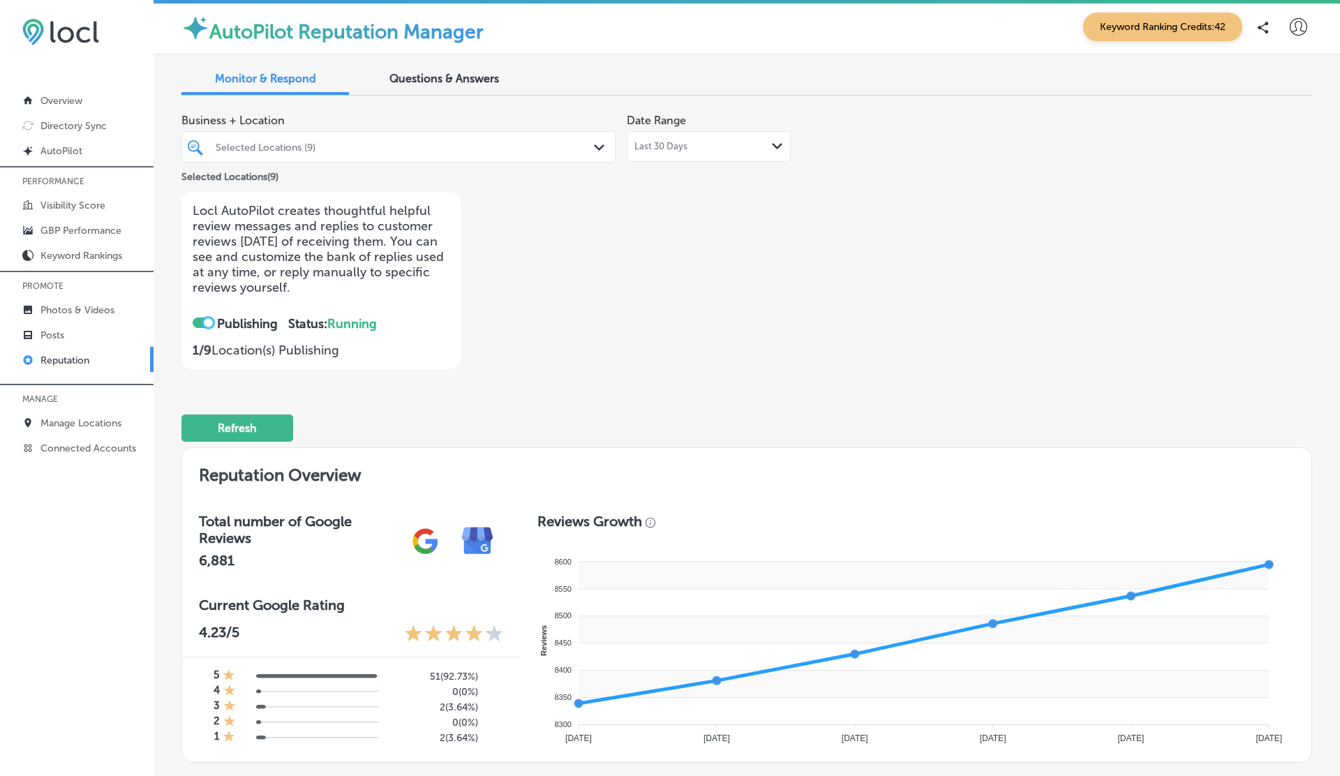
click at [206, 319] on div at bounding box center [208, 322] width 9 height 9
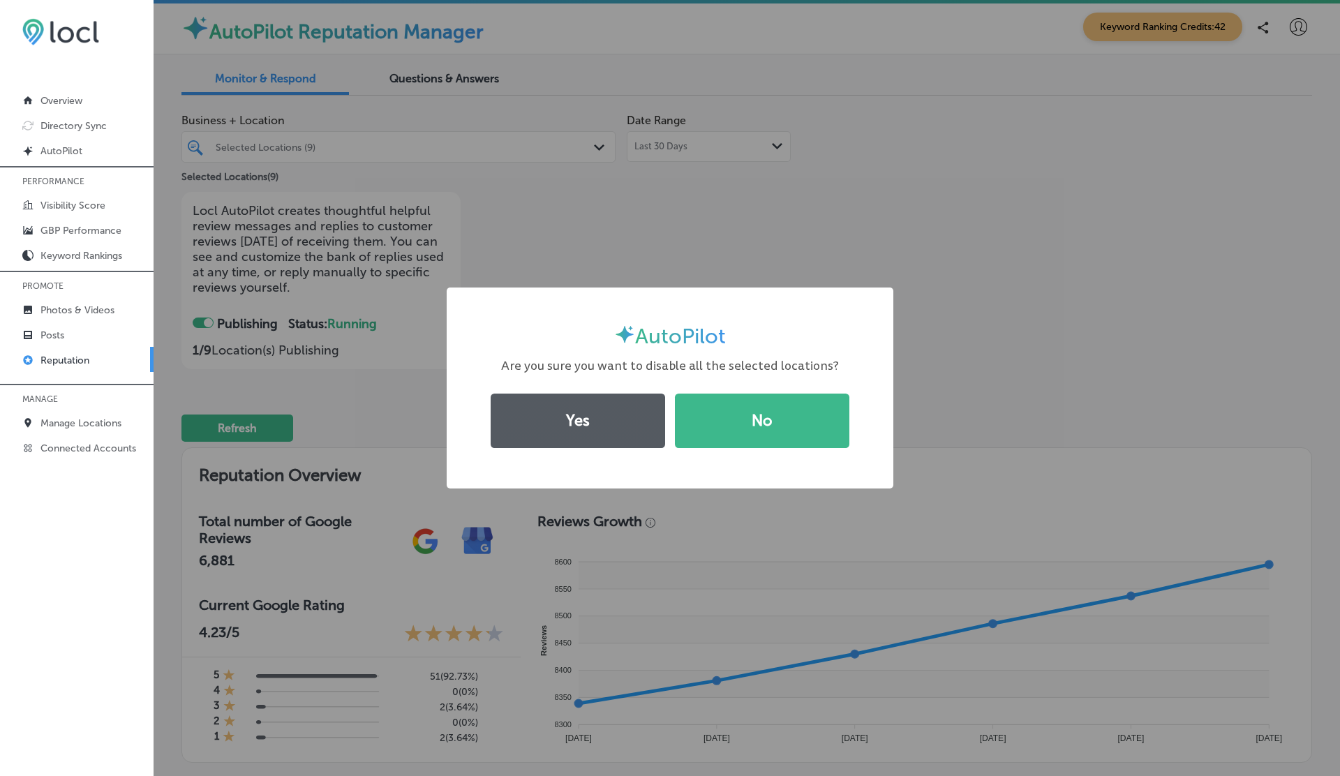
click at [585, 422] on button "Yes" at bounding box center [578, 421] width 174 height 54
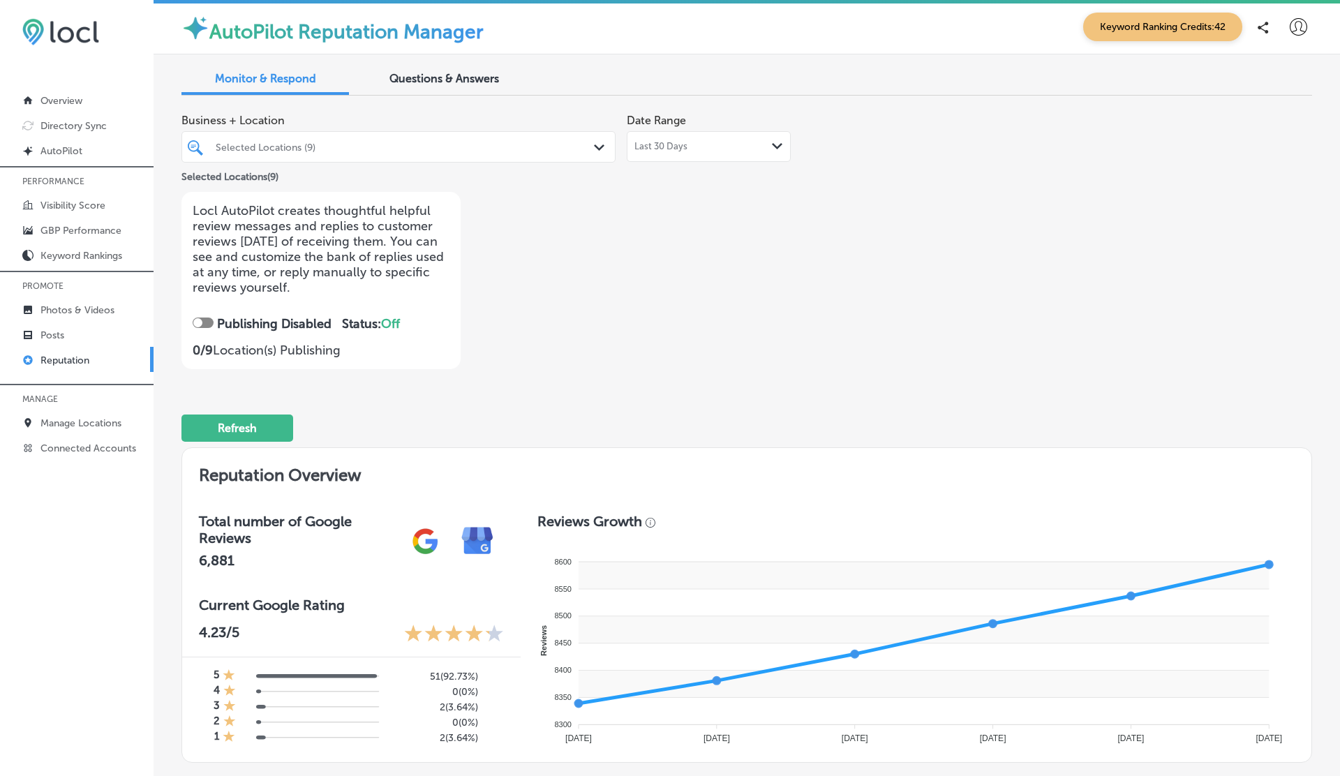
click at [206, 318] on div at bounding box center [203, 323] width 21 height 10
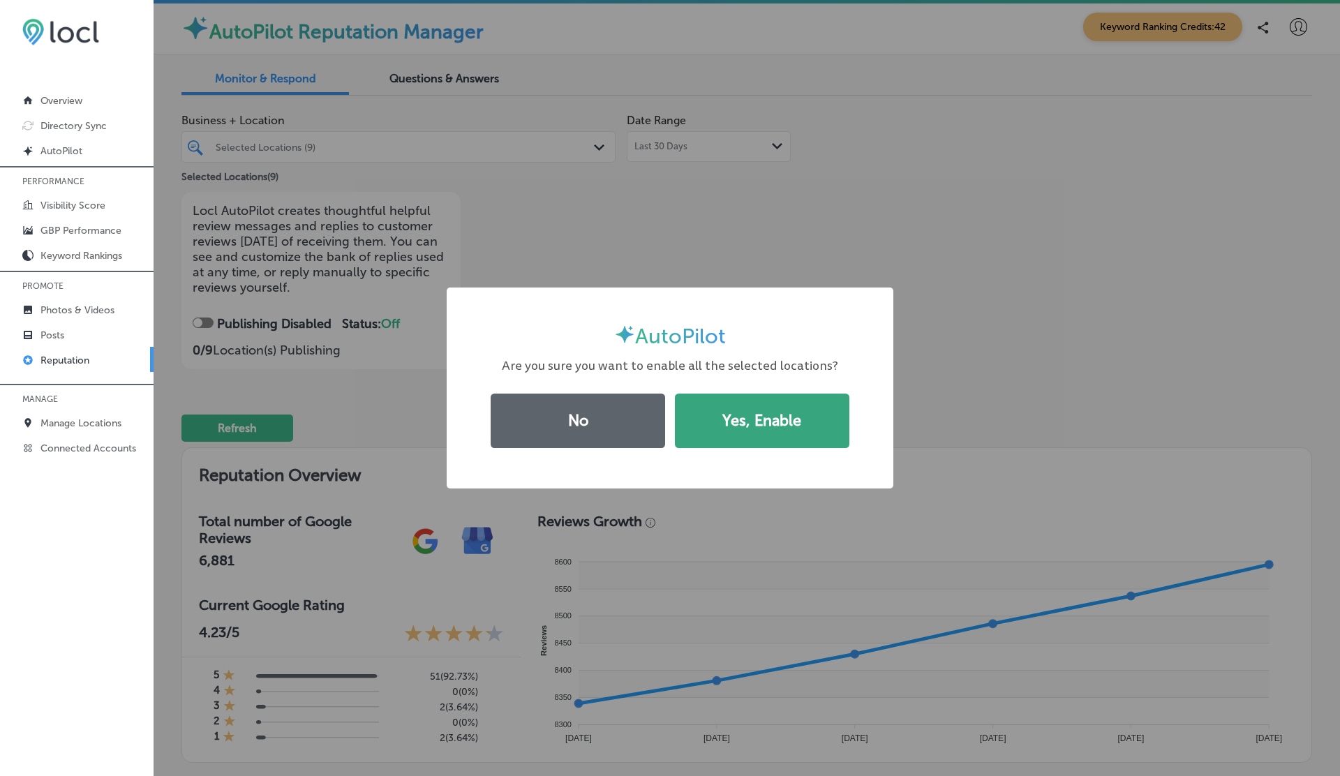
click at [715, 422] on button "Yes, Enable" at bounding box center [762, 421] width 174 height 54
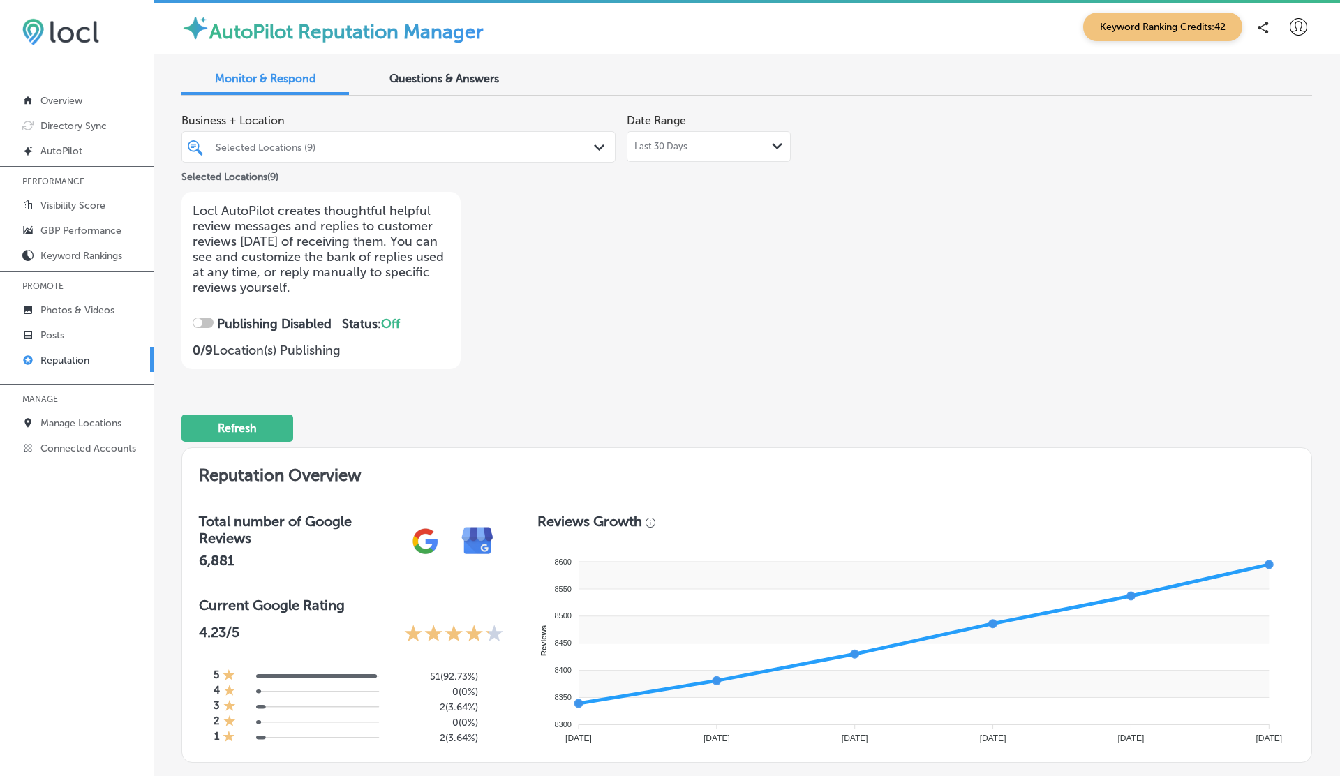
checkbox input "true"
